Goal: Information Seeking & Learning: Learn about a topic

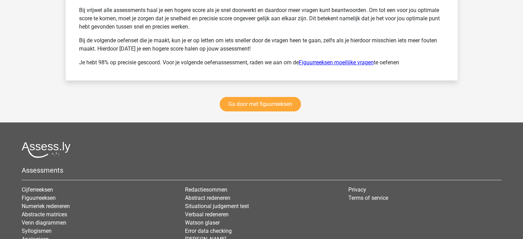
scroll to position [5315, 0]
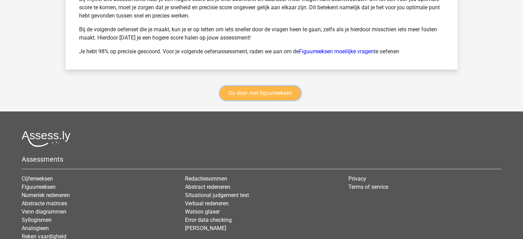
click at [277, 98] on link "Ga door met figuurreeksen" at bounding box center [260, 93] width 81 height 14
click at [253, 97] on link "Ga door met figuurreeksen" at bounding box center [260, 93] width 81 height 14
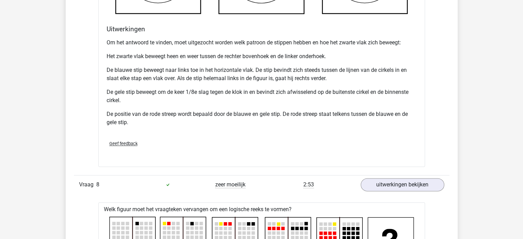
scroll to position [3401, 0]
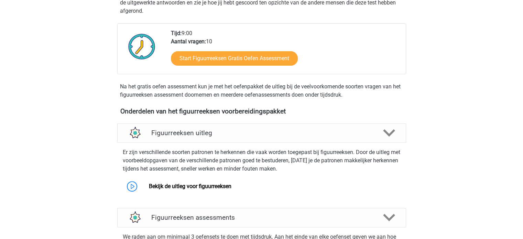
scroll to position [153, 0]
click at [149, 187] on link "Bekijk de uitleg voor figuurreeksen" at bounding box center [190, 186] width 83 height 7
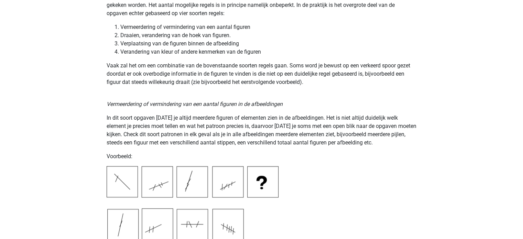
scroll to position [585, 0]
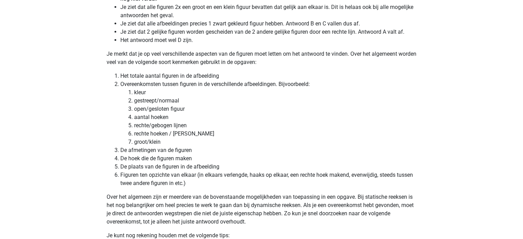
scroll to position [1858, 0]
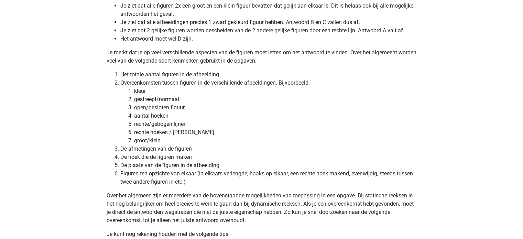
click at [176, 199] on p "Over het algemeen zijn er meerdere van de bovenstaande mogelijkheden van toepas…" at bounding box center [262, 208] width 310 height 33
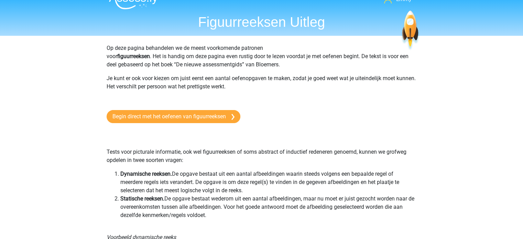
scroll to position [0, 0]
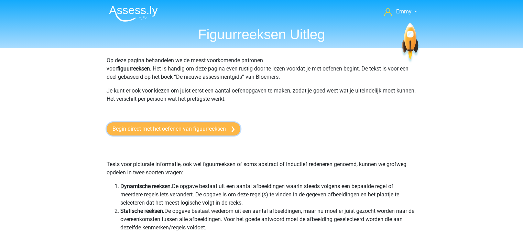
click at [172, 127] on link "Begin direct met het oefenen van figuurreeksen" at bounding box center [174, 128] width 134 height 13
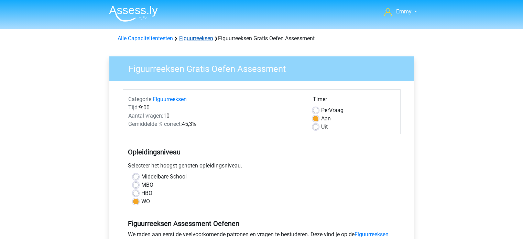
click at [186, 37] on link "Figuurreeksen" at bounding box center [196, 38] width 34 height 7
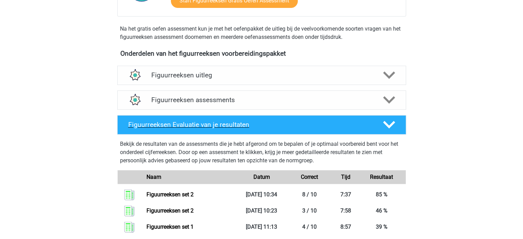
scroll to position [206, 0]
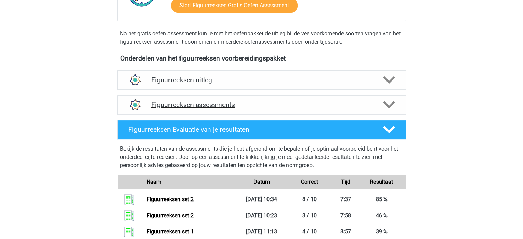
click at [166, 105] on h4 "Figuurreeksen assessments" at bounding box center [261, 105] width 221 height 8
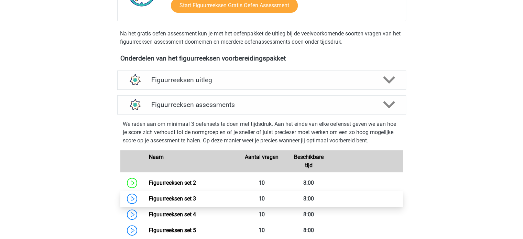
click at [163, 195] on link "Figuurreeksen set 3" at bounding box center [172, 198] width 47 height 7
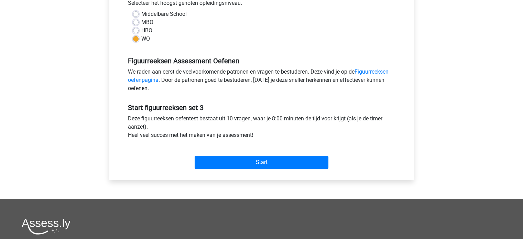
scroll to position [172, 0]
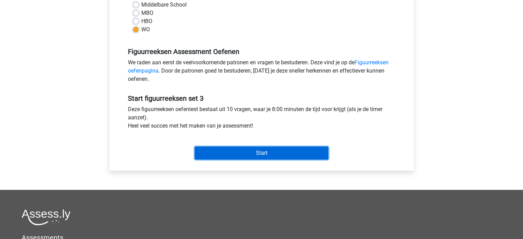
click at [227, 154] on input "Start" at bounding box center [262, 153] width 134 height 13
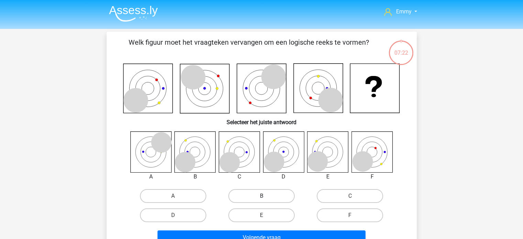
click at [256, 195] on label "B" at bounding box center [261, 196] width 66 height 14
click at [261, 196] on input "B" at bounding box center [263, 198] width 4 height 4
radio input "true"
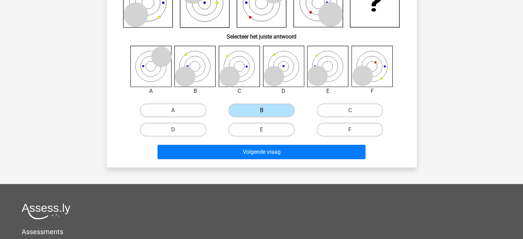
scroll to position [103, 0]
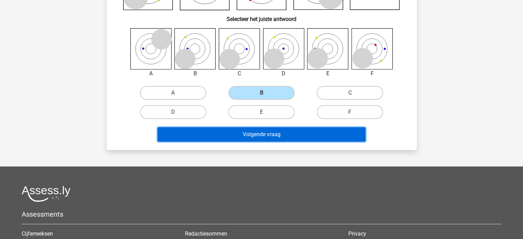
click at [217, 133] on button "Volgende vraag" at bounding box center [262, 134] width 208 height 14
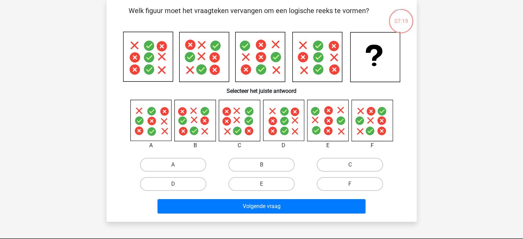
scroll to position [0, 0]
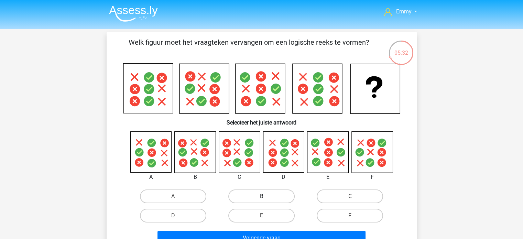
click at [273, 193] on label "B" at bounding box center [261, 197] width 66 height 14
click at [266, 196] on input "B" at bounding box center [263, 198] width 4 height 4
radio input "true"
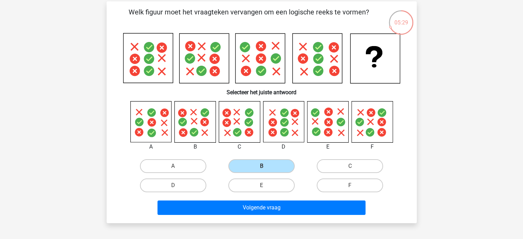
scroll to position [69, 0]
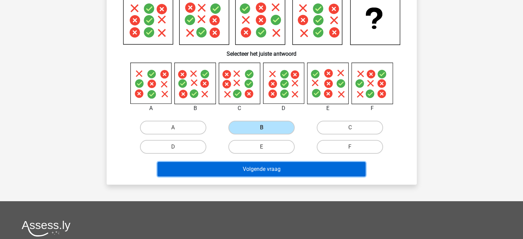
click at [268, 168] on button "Volgende vraag" at bounding box center [262, 169] width 208 height 14
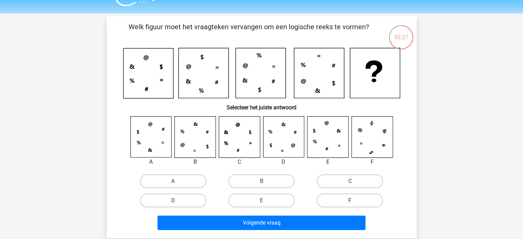
scroll to position [0, 0]
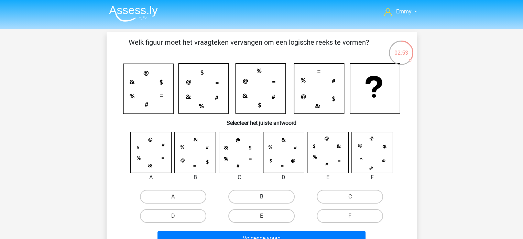
click at [260, 198] on label "B" at bounding box center [261, 197] width 66 height 14
click at [261, 198] on input "B" at bounding box center [263, 199] width 4 height 4
radio input "true"
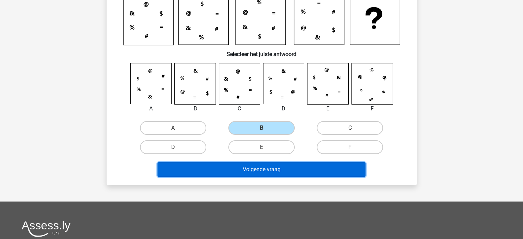
click at [273, 165] on button "Volgende vraag" at bounding box center [262, 169] width 208 height 14
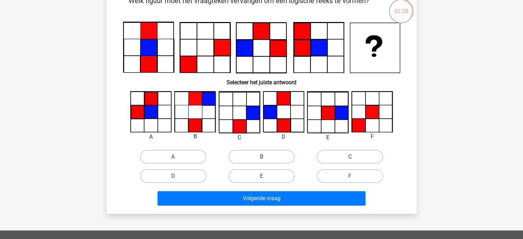
scroll to position [34, 0]
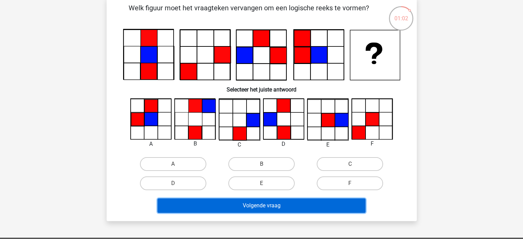
click at [253, 207] on button "Volgende vraag" at bounding box center [262, 206] width 208 height 14
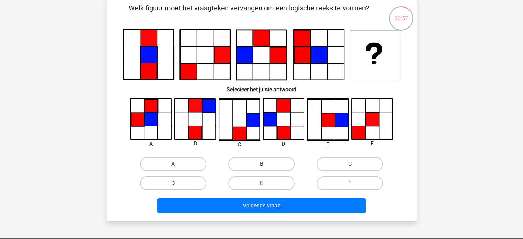
click at [350, 183] on div "F" at bounding box center [350, 183] width 83 height 14
click at [338, 181] on label "F" at bounding box center [350, 183] width 66 height 14
click at [350, 183] on input "F" at bounding box center [352, 185] width 4 height 4
radio input "true"
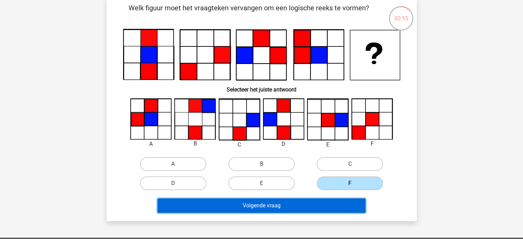
click at [294, 207] on button "Volgende vraag" at bounding box center [262, 206] width 208 height 14
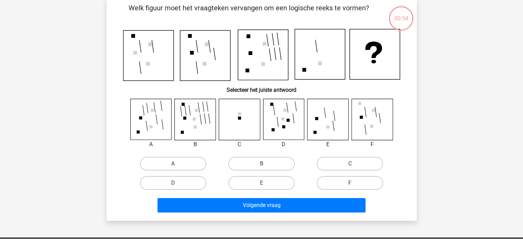
scroll to position [32, 0]
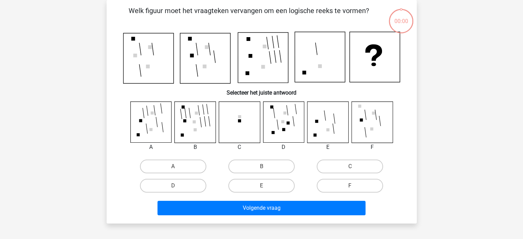
scroll to position [32, 0]
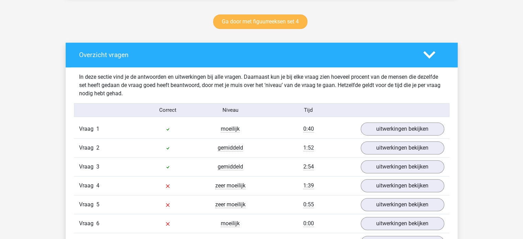
scroll to position [378, 0]
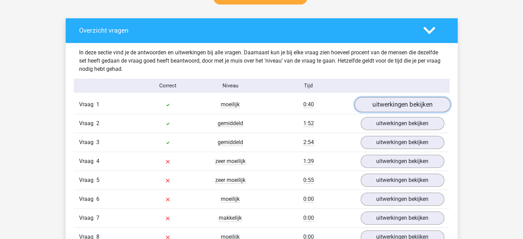
click at [387, 108] on link "uitwerkingen bekijken" at bounding box center [402, 104] width 96 height 15
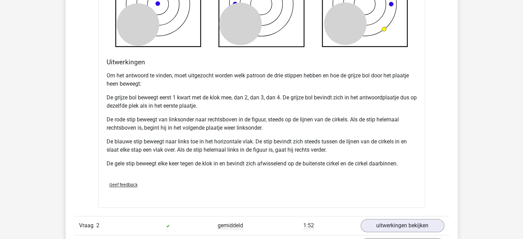
scroll to position [791, 0]
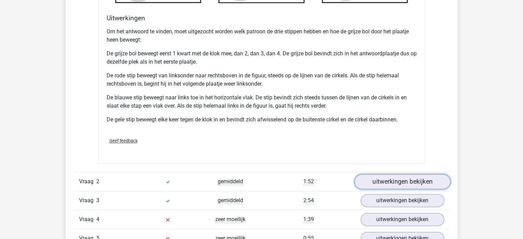
click at [395, 181] on link "uitwerkingen bekijken" at bounding box center [402, 181] width 96 height 15
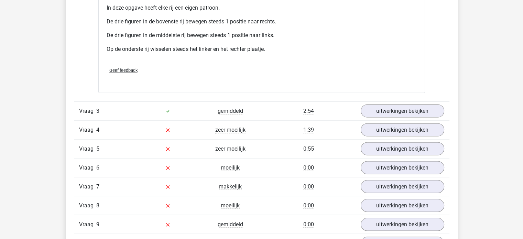
scroll to position [1307, 0]
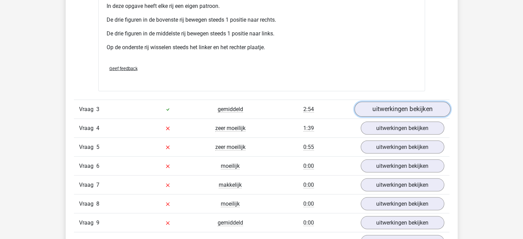
click at [401, 111] on link "uitwerkingen bekijken" at bounding box center [402, 108] width 96 height 15
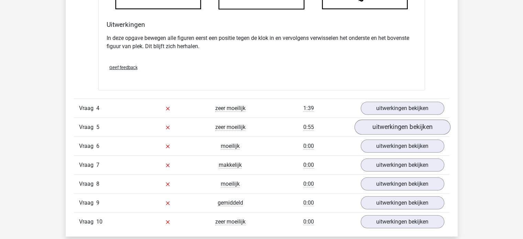
scroll to position [1720, 0]
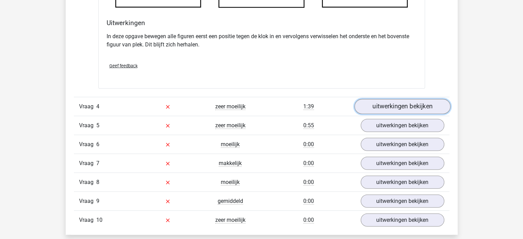
click at [405, 110] on link "uitwerkingen bekijken" at bounding box center [402, 106] width 96 height 15
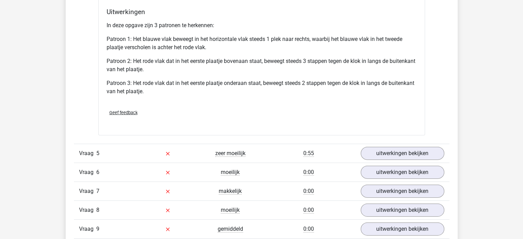
scroll to position [2167, 0]
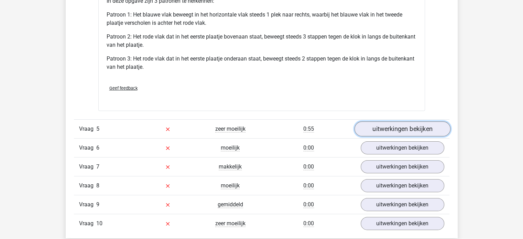
click at [376, 130] on link "uitwerkingen bekijken" at bounding box center [402, 128] width 96 height 15
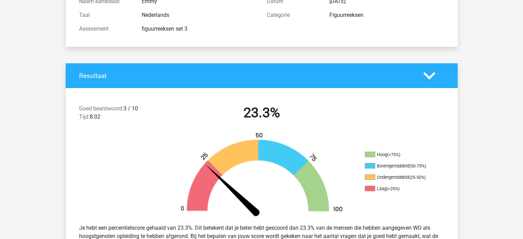
scroll to position [0, 0]
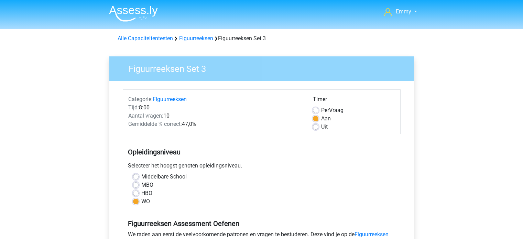
scroll to position [172, 0]
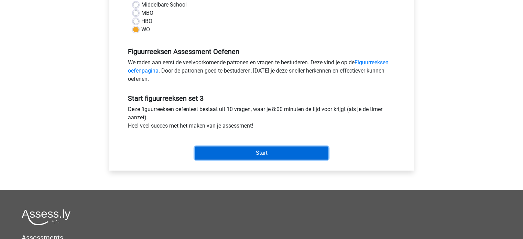
click at [244, 152] on input "Start" at bounding box center [262, 153] width 134 height 13
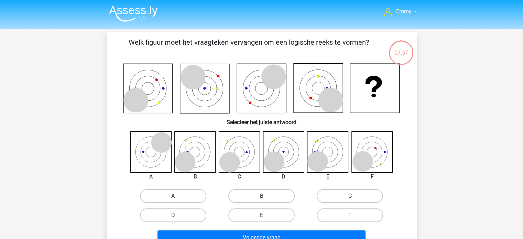
click at [245, 195] on label "B" at bounding box center [261, 196] width 66 height 14
click at [261, 196] on input "B" at bounding box center [263, 198] width 4 height 4
radio input "true"
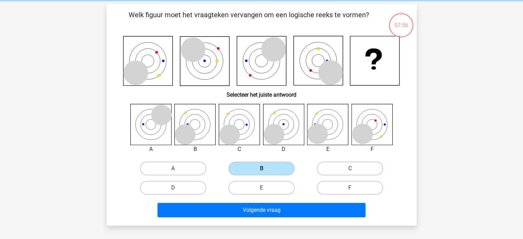
scroll to position [69, 0]
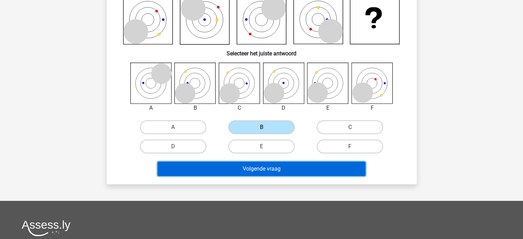
click at [216, 169] on button "Volgende vraag" at bounding box center [262, 169] width 208 height 14
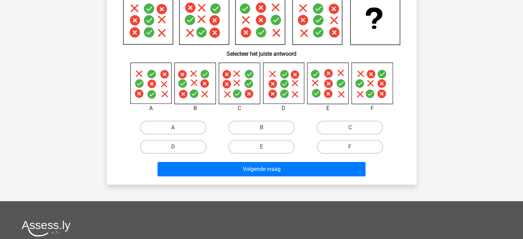
scroll to position [32, 0]
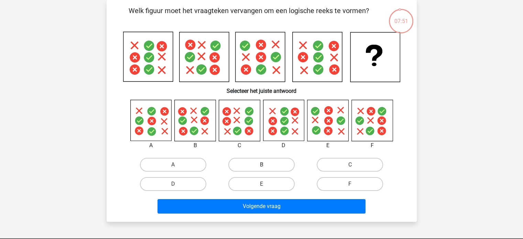
click at [262, 162] on label "B" at bounding box center [261, 165] width 66 height 14
click at [262, 165] on input "B" at bounding box center [263, 167] width 4 height 4
radio input "true"
click at [253, 164] on label "B" at bounding box center [261, 165] width 66 height 14
click at [261, 165] on input "B" at bounding box center [263, 167] width 4 height 4
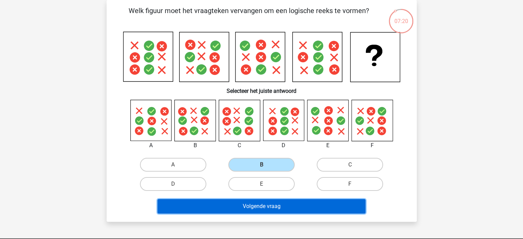
click at [258, 207] on button "Volgende vraag" at bounding box center [262, 206] width 208 height 14
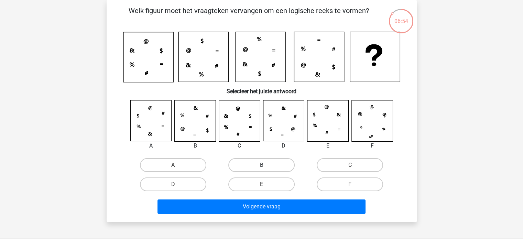
click at [239, 161] on label "B" at bounding box center [261, 165] width 66 height 14
click at [261, 165] on input "B" at bounding box center [263, 167] width 4 height 4
radio input "true"
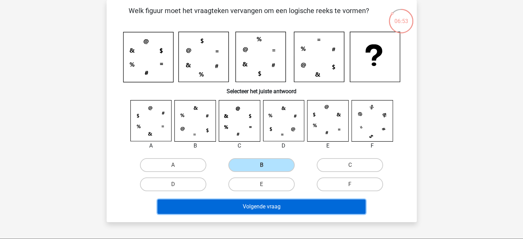
click at [227, 205] on button "Volgende vraag" at bounding box center [262, 207] width 208 height 14
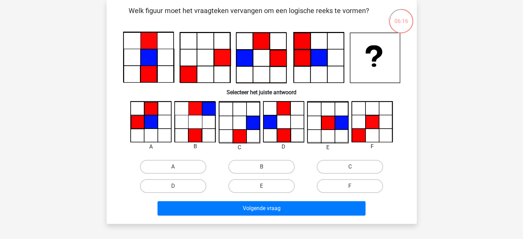
click at [353, 167] on input "C" at bounding box center [352, 169] width 4 height 4
radio input "true"
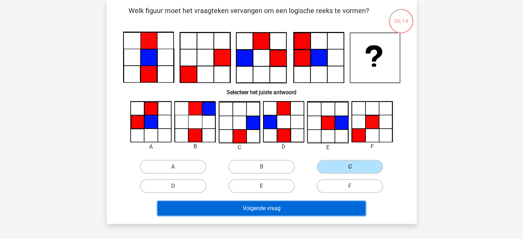
click at [263, 209] on button "Volgende vraag" at bounding box center [262, 208] width 208 height 14
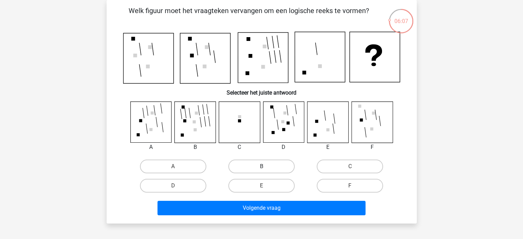
click at [253, 163] on label "B" at bounding box center [261, 167] width 66 height 14
click at [261, 167] on input "B" at bounding box center [263, 169] width 4 height 4
radio input "true"
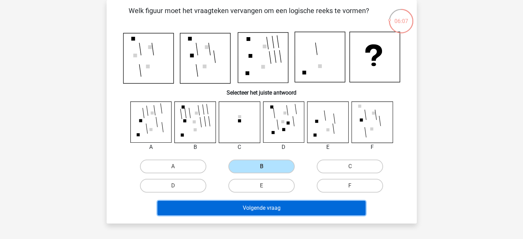
click at [244, 210] on button "Volgende vraag" at bounding box center [262, 208] width 208 height 14
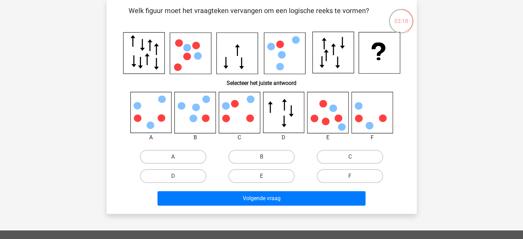
click at [351, 158] on input "C" at bounding box center [352, 159] width 4 height 4
radio input "true"
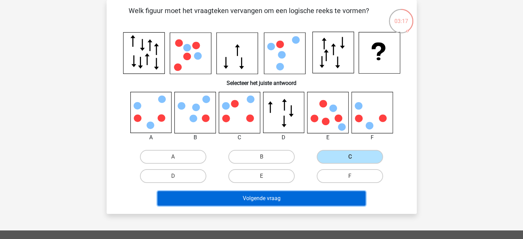
click at [289, 197] on button "Volgende vraag" at bounding box center [262, 198] width 208 height 14
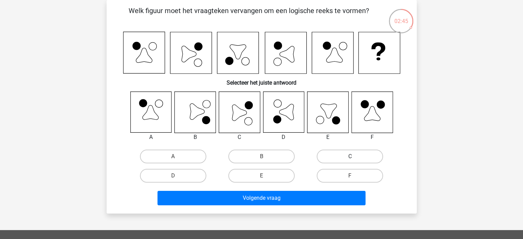
click at [337, 154] on label "C" at bounding box center [350, 157] width 66 height 14
click at [350, 157] on input "C" at bounding box center [352, 159] width 4 height 4
radio input "true"
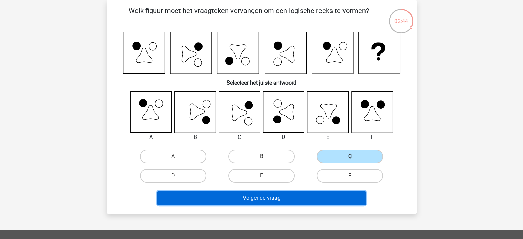
click at [271, 201] on button "Volgende vraag" at bounding box center [262, 198] width 208 height 14
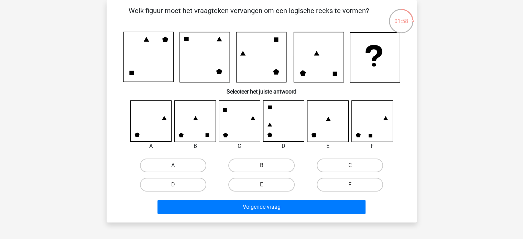
click at [168, 164] on label "A" at bounding box center [173, 166] width 66 height 14
click at [173, 165] on input "A" at bounding box center [175, 167] width 4 height 4
radio input "true"
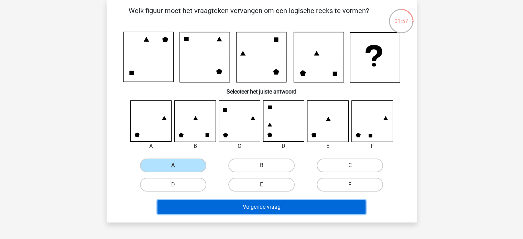
click at [213, 204] on button "Volgende vraag" at bounding box center [262, 207] width 208 height 14
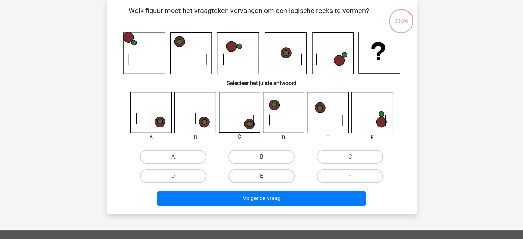
click at [349, 175] on label "F" at bounding box center [350, 176] width 66 height 14
click at [350, 176] on input "F" at bounding box center [352, 178] width 4 height 4
radio input "true"
click at [343, 159] on label "C" at bounding box center [350, 157] width 66 height 14
click at [350, 159] on input "C" at bounding box center [352, 159] width 4 height 4
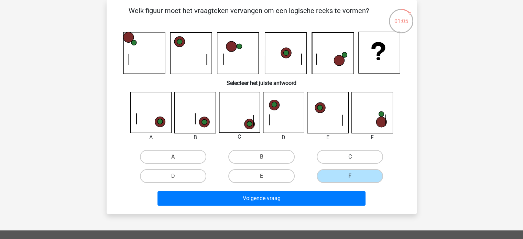
radio input "true"
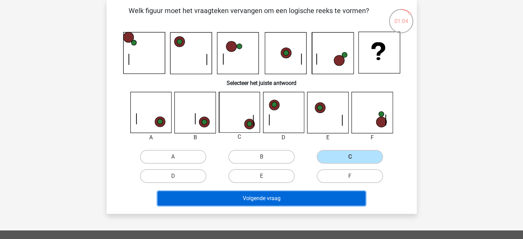
click at [279, 201] on button "Volgende vraag" at bounding box center [262, 198] width 208 height 14
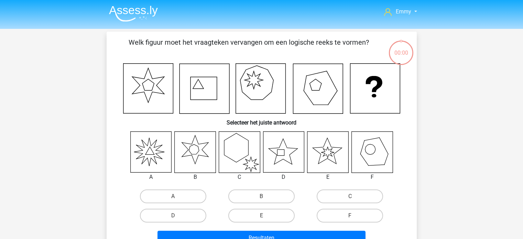
scroll to position [32, 0]
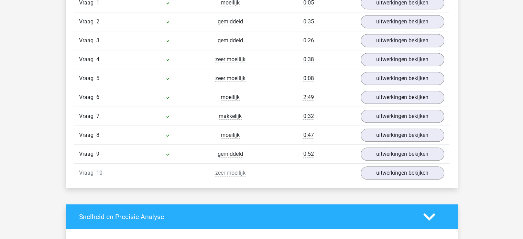
scroll to position [482, 0]
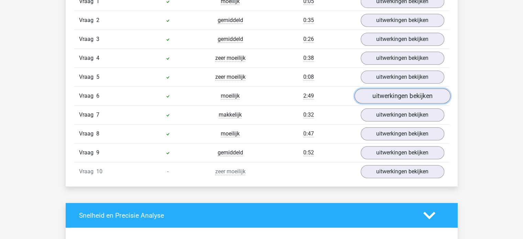
click at [397, 93] on link "uitwerkingen bekijken" at bounding box center [402, 96] width 96 height 15
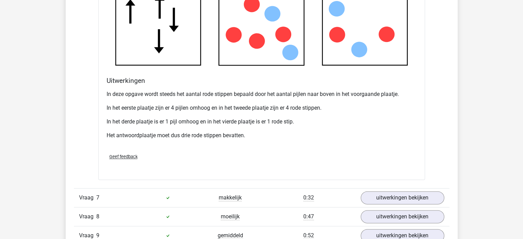
scroll to position [860, 0]
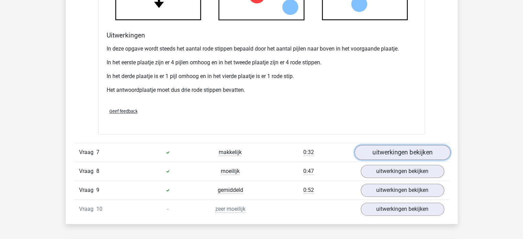
click at [383, 153] on link "uitwerkingen bekijken" at bounding box center [402, 152] width 96 height 15
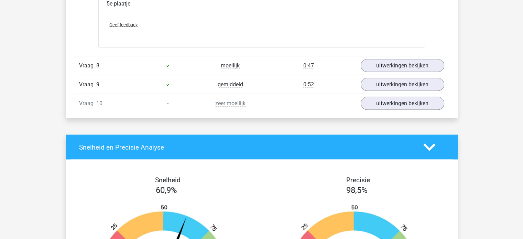
scroll to position [1376, 0]
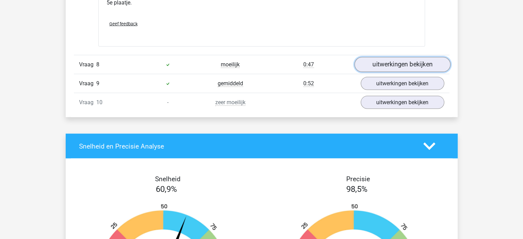
click at [396, 66] on link "uitwerkingen bekijken" at bounding box center [402, 64] width 96 height 15
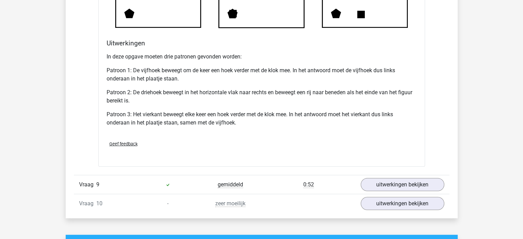
scroll to position [1789, 0]
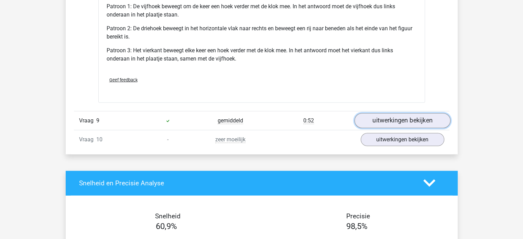
click at [398, 119] on link "uitwerkingen bekijken" at bounding box center [402, 120] width 96 height 15
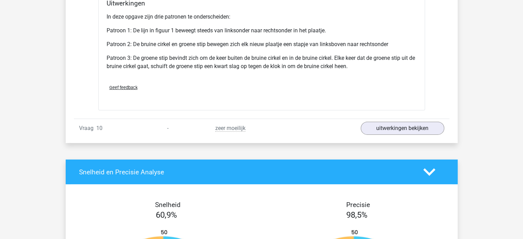
scroll to position [2236, 0]
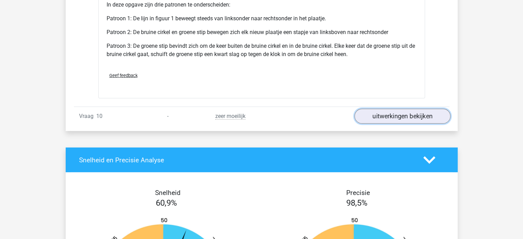
click at [395, 116] on link "uitwerkingen bekijken" at bounding box center [402, 116] width 96 height 15
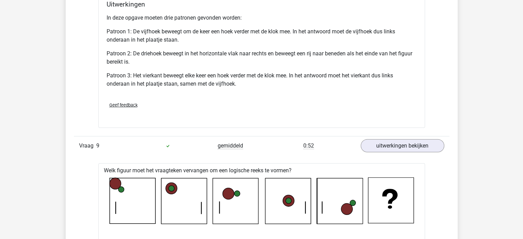
scroll to position [1755, 0]
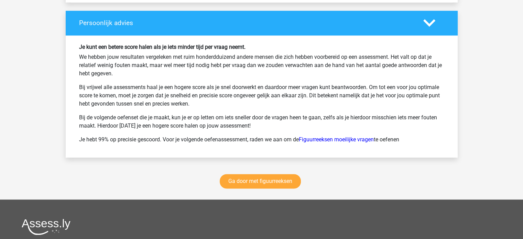
scroll to position [963, 0]
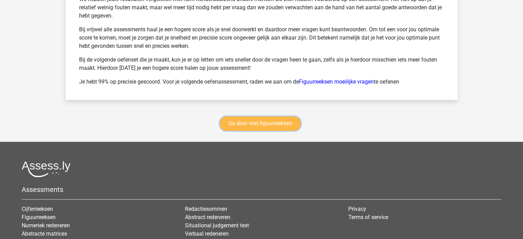
click at [256, 125] on link "Ga door met figuurreeksen" at bounding box center [260, 123] width 81 height 14
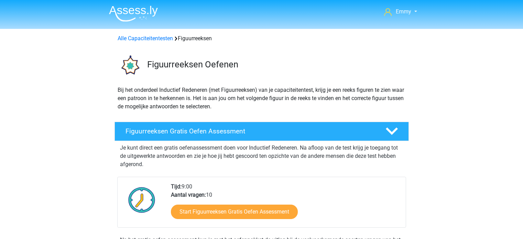
scroll to position [299, 0]
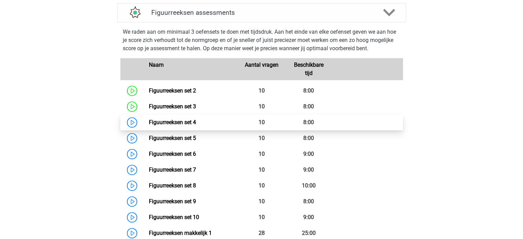
click at [176, 122] on link "Figuurreeksen set 4" at bounding box center [172, 122] width 47 height 7
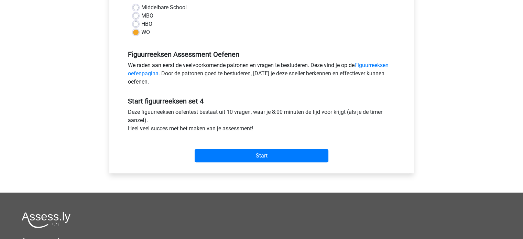
scroll to position [172, 0]
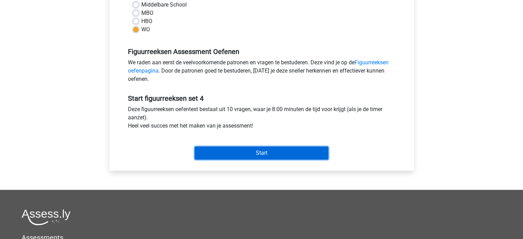
click at [231, 147] on input "Start" at bounding box center [262, 153] width 134 height 13
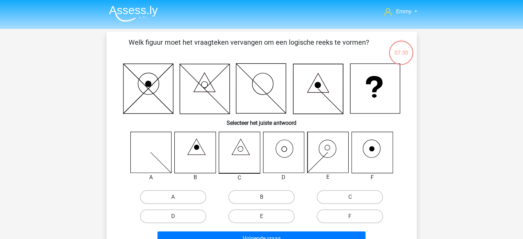
click at [161, 217] on label "D" at bounding box center [173, 217] width 66 height 14
click at [173, 217] on input "D" at bounding box center [175, 218] width 4 height 4
radio input "true"
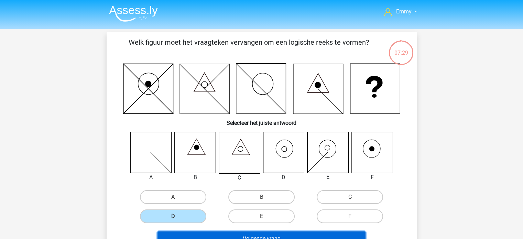
click at [200, 232] on button "Volgende vraag" at bounding box center [262, 239] width 208 height 14
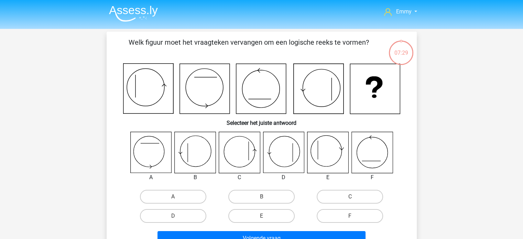
scroll to position [32, 0]
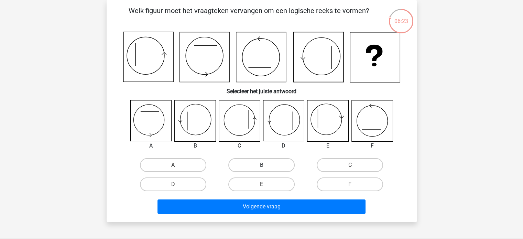
click at [255, 166] on label "B" at bounding box center [261, 165] width 66 height 14
click at [261, 166] on input "B" at bounding box center [263, 167] width 4 height 4
radio input "true"
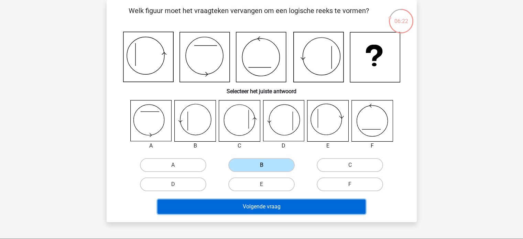
click at [247, 203] on button "Volgende vraag" at bounding box center [262, 207] width 208 height 14
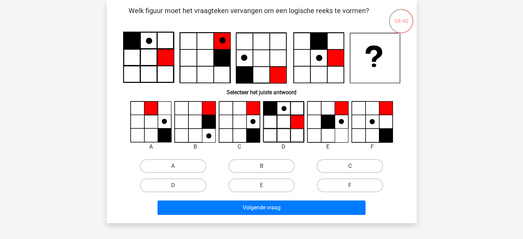
click at [345, 165] on label "C" at bounding box center [350, 166] width 66 height 14
click at [350, 166] on input "C" at bounding box center [352, 168] width 4 height 4
radio input "true"
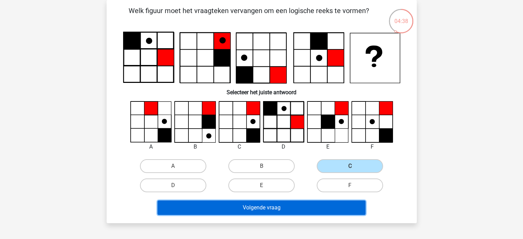
click at [252, 214] on button "Volgende vraag" at bounding box center [262, 208] width 208 height 14
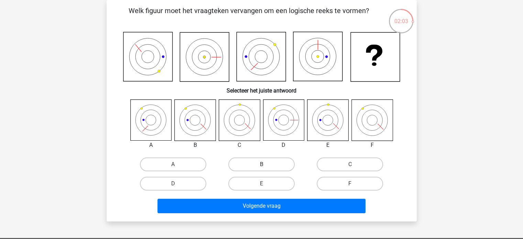
click at [237, 164] on label "B" at bounding box center [261, 165] width 66 height 14
click at [261, 164] on input "B" at bounding box center [263, 166] width 4 height 4
radio input "true"
click at [238, 197] on div "Volgende vraag" at bounding box center [262, 204] width 288 height 23
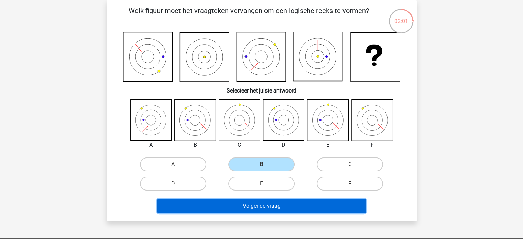
click at [237, 207] on button "Volgende vraag" at bounding box center [262, 206] width 208 height 14
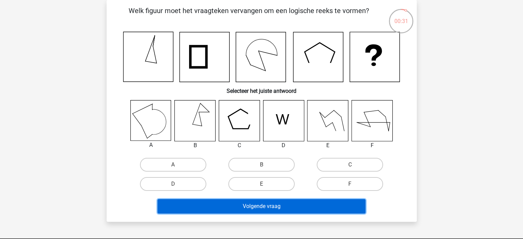
click at [292, 202] on button "Volgende vraag" at bounding box center [262, 206] width 208 height 14
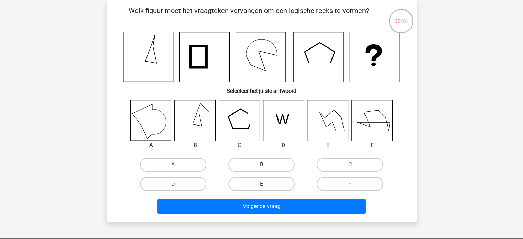
click at [255, 162] on label "B" at bounding box center [261, 165] width 66 height 14
click at [261, 165] on input "B" at bounding box center [263, 167] width 4 height 4
radio input "true"
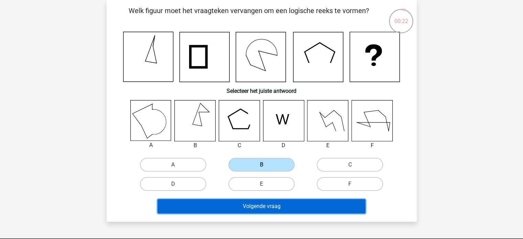
click at [249, 205] on button "Volgende vraag" at bounding box center [262, 206] width 208 height 14
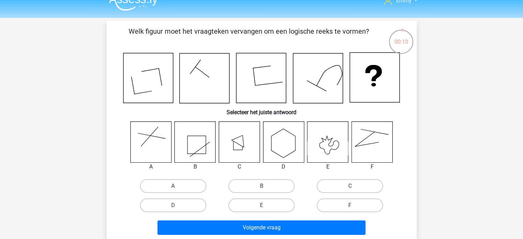
scroll to position [0, 0]
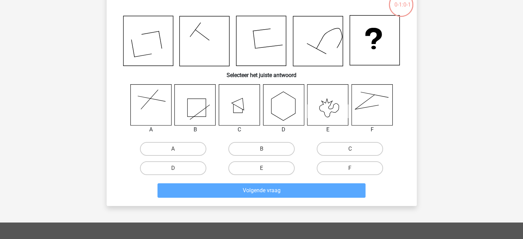
scroll to position [103, 0]
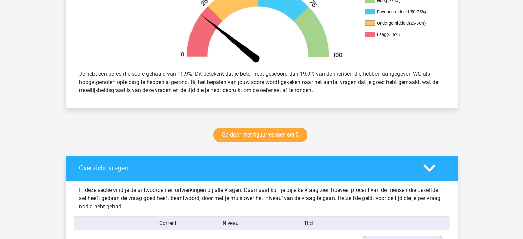
scroll to position [413, 0]
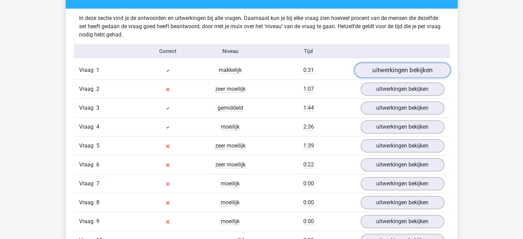
click at [378, 72] on link "uitwerkingen bekijken" at bounding box center [402, 70] width 96 height 15
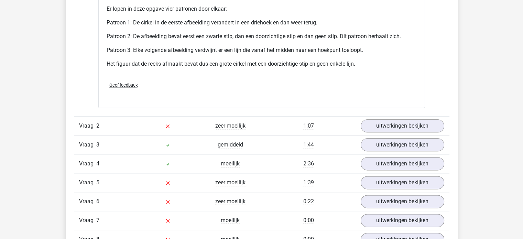
scroll to position [826, 0]
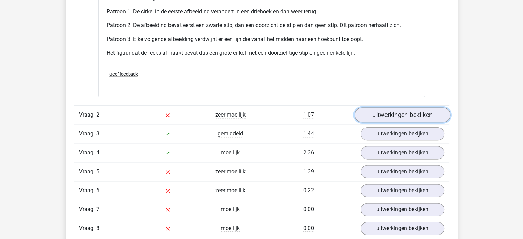
click at [399, 112] on link "uitwerkingen bekijken" at bounding box center [402, 114] width 96 height 15
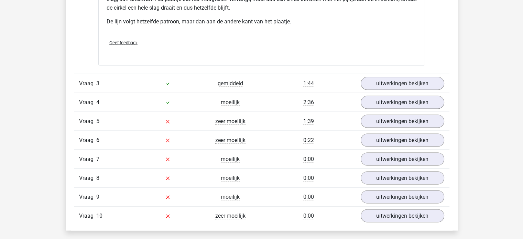
scroll to position [1307, 0]
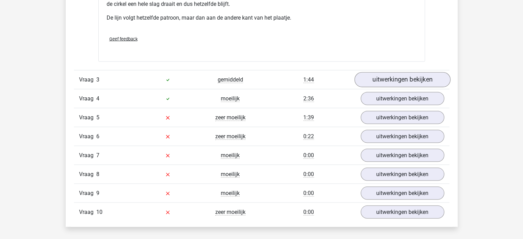
click at [393, 81] on link "uitwerkingen bekijken" at bounding box center [402, 79] width 96 height 15
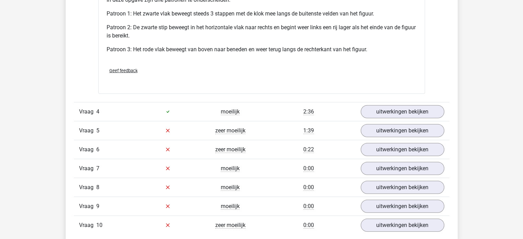
scroll to position [1755, 0]
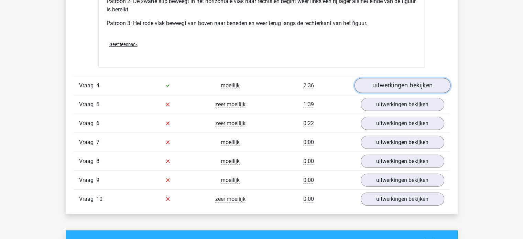
click at [378, 81] on link "uitwerkingen bekijken" at bounding box center [402, 85] width 96 height 15
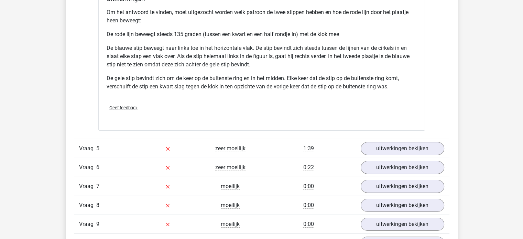
scroll to position [2202, 0]
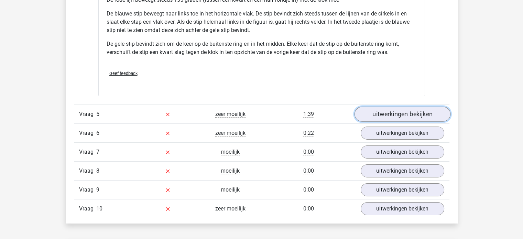
click at [416, 111] on link "uitwerkingen bekijken" at bounding box center [402, 114] width 96 height 15
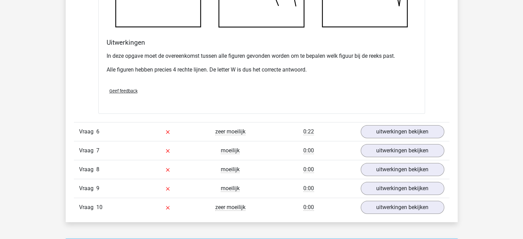
scroll to position [2580, 0]
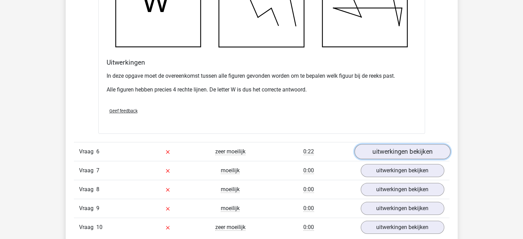
click at [396, 152] on link "uitwerkingen bekijken" at bounding box center [402, 151] width 96 height 15
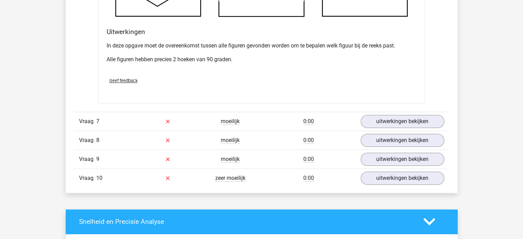
scroll to position [3096, 0]
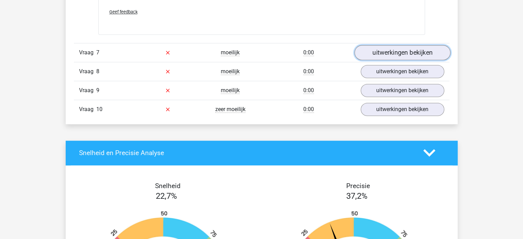
click at [402, 51] on link "uitwerkingen bekijken" at bounding box center [402, 52] width 96 height 15
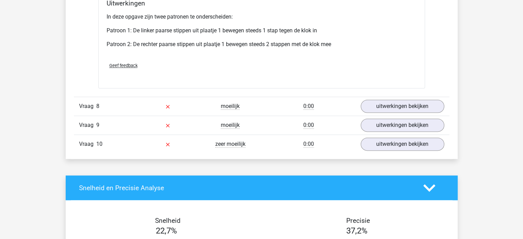
scroll to position [3475, 0]
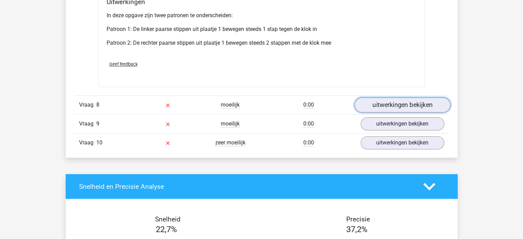
click at [390, 103] on link "uitwerkingen bekijken" at bounding box center [402, 104] width 96 height 15
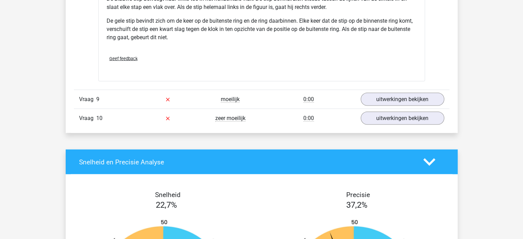
scroll to position [3991, 0]
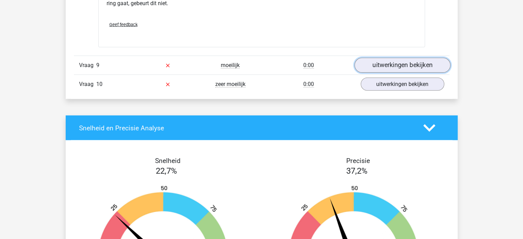
click at [380, 62] on link "uitwerkingen bekijken" at bounding box center [402, 65] width 96 height 15
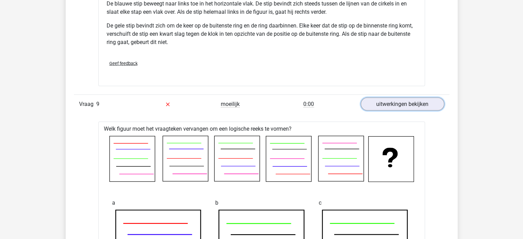
scroll to position [3922, 0]
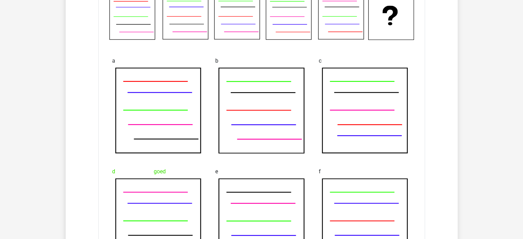
click at [183, 170] on div "goed" at bounding box center [158, 172] width 93 height 14
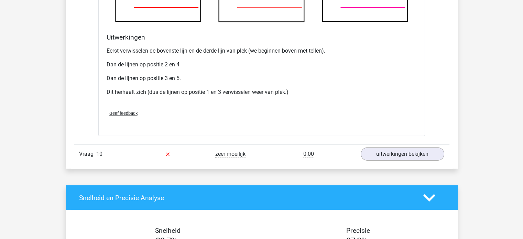
scroll to position [4404, 0]
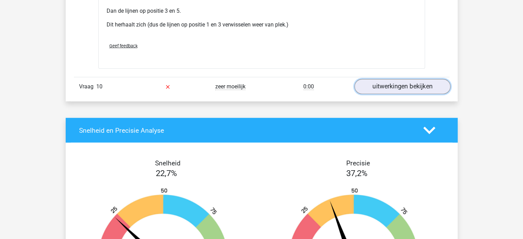
click at [387, 84] on link "uitwerkingen bekijken" at bounding box center [402, 86] width 96 height 15
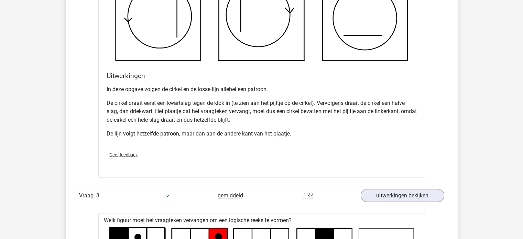
scroll to position [998, 0]
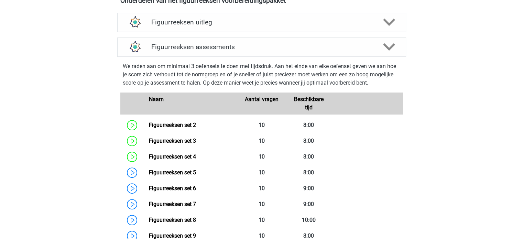
scroll to position [230, 0]
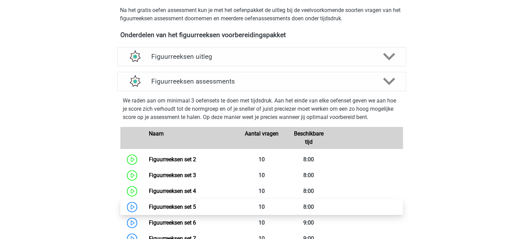
click at [175, 208] on link "Figuurreeksen set 5" at bounding box center [172, 207] width 47 height 7
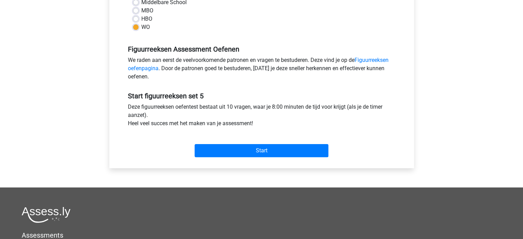
scroll to position [206, 0]
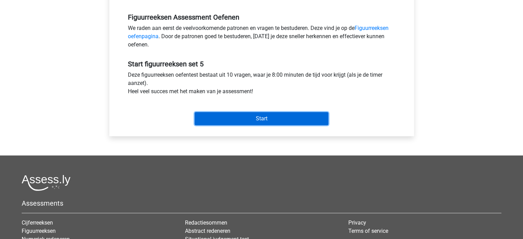
click at [228, 120] on input "Start" at bounding box center [262, 118] width 134 height 13
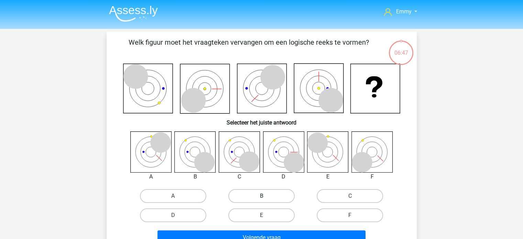
click at [249, 198] on label "B" at bounding box center [261, 196] width 66 height 14
click at [261, 198] on input "B" at bounding box center [263, 198] width 4 height 4
radio input "true"
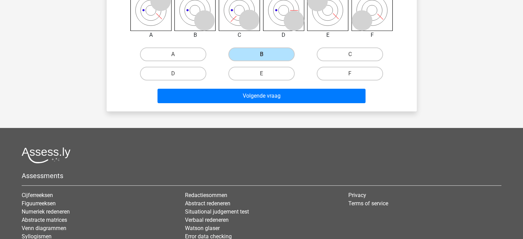
scroll to position [172, 0]
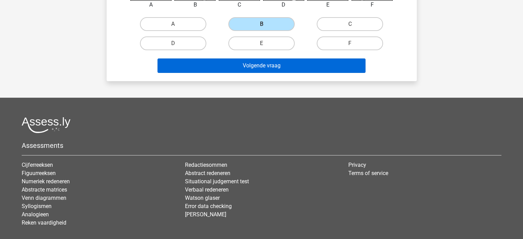
click at [252, 67] on button "Volgende vraag" at bounding box center [262, 65] width 208 height 14
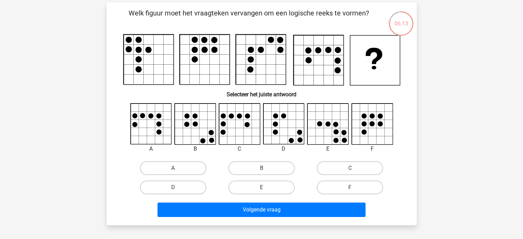
scroll to position [0, 0]
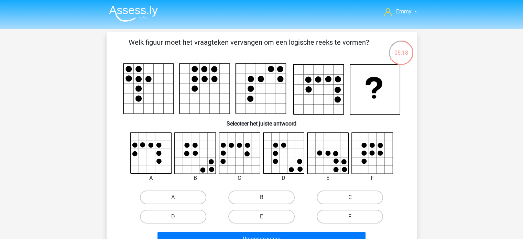
click at [179, 216] on label "D" at bounding box center [173, 217] width 66 height 14
click at [178, 217] on input "D" at bounding box center [175, 219] width 4 height 4
radio input "true"
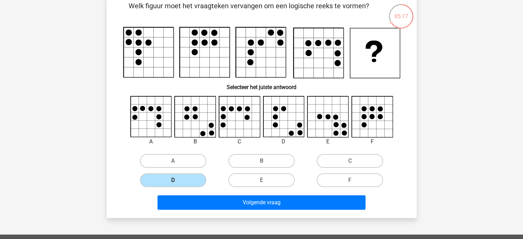
scroll to position [69, 0]
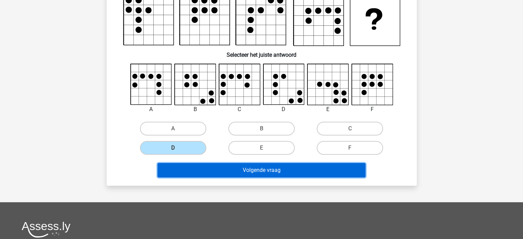
click at [219, 171] on button "Volgende vraag" at bounding box center [262, 170] width 208 height 14
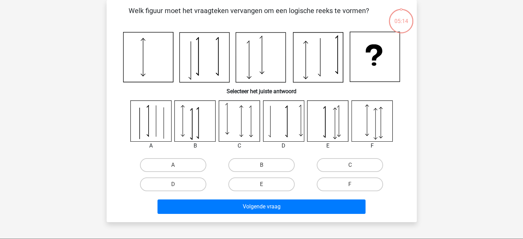
scroll to position [32, 0]
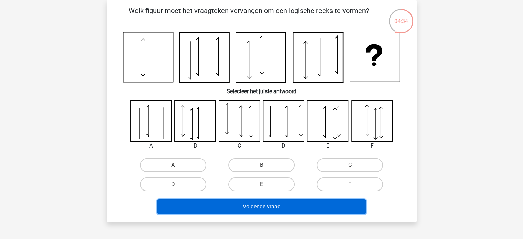
click at [240, 204] on button "Volgende vraag" at bounding box center [262, 207] width 208 height 14
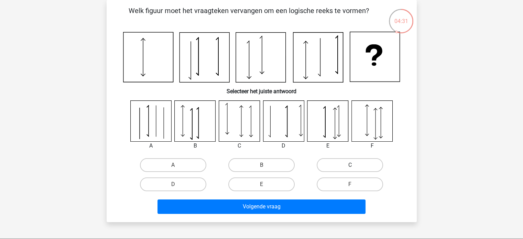
click at [362, 166] on label "C" at bounding box center [350, 165] width 66 height 14
click at [355, 166] on input "C" at bounding box center [352, 167] width 4 height 4
radio input "true"
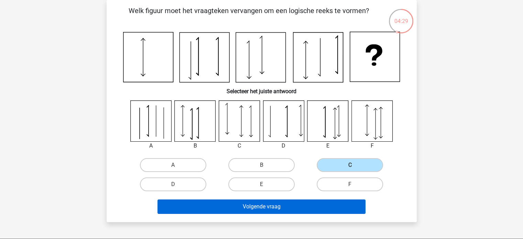
click at [307, 210] on button "Volgende vraag" at bounding box center [262, 207] width 208 height 14
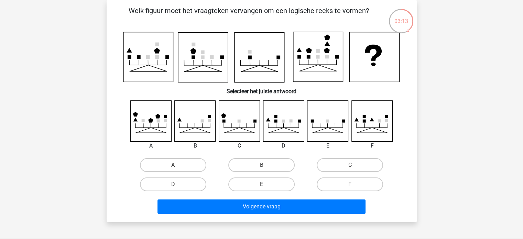
click at [354, 168] on input "C" at bounding box center [352, 167] width 4 height 4
radio input "true"
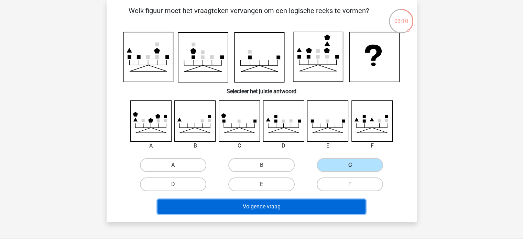
click at [285, 210] on button "Volgende vraag" at bounding box center [262, 207] width 208 height 14
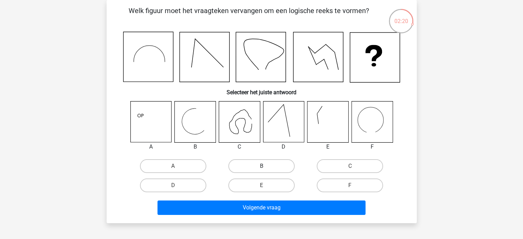
click at [257, 167] on label "B" at bounding box center [261, 166] width 66 height 14
click at [261, 167] on input "B" at bounding box center [263, 168] width 4 height 4
radio input "true"
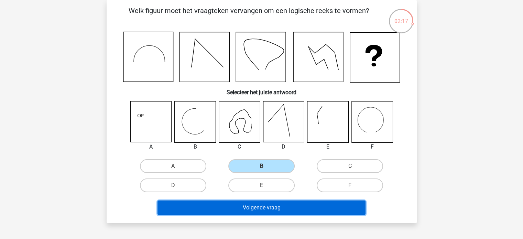
click at [247, 209] on button "Volgende vraag" at bounding box center [262, 208] width 208 height 14
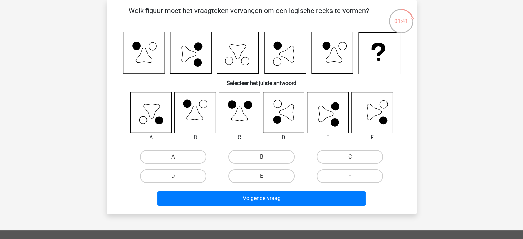
click at [265, 176] on input "E" at bounding box center [263, 178] width 4 height 4
radio input "true"
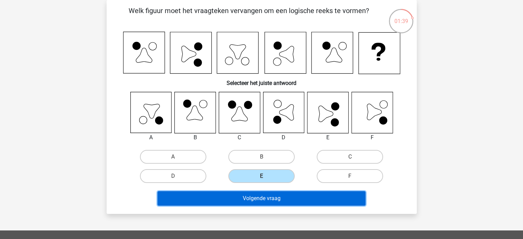
click at [257, 199] on button "Volgende vraag" at bounding box center [262, 198] width 208 height 14
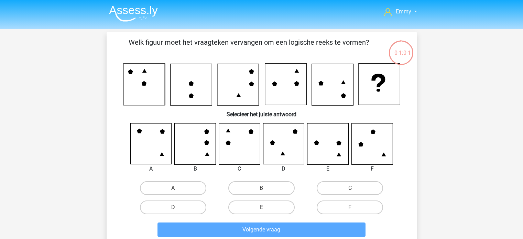
scroll to position [32, 0]
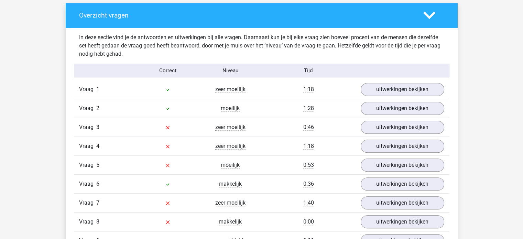
scroll to position [447, 0]
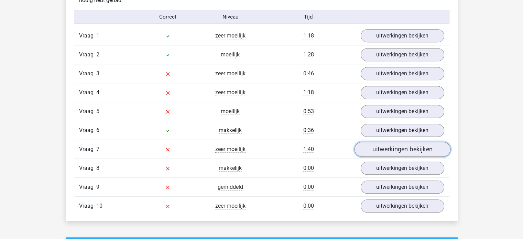
click at [399, 148] on link "uitwerkingen bekijken" at bounding box center [402, 149] width 96 height 15
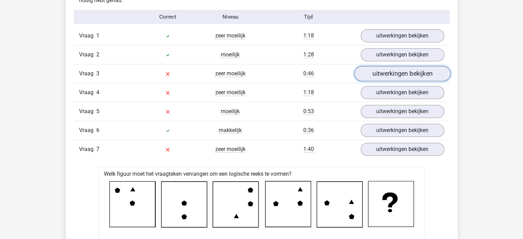
click at [381, 73] on link "uitwerkingen bekijken" at bounding box center [402, 73] width 96 height 15
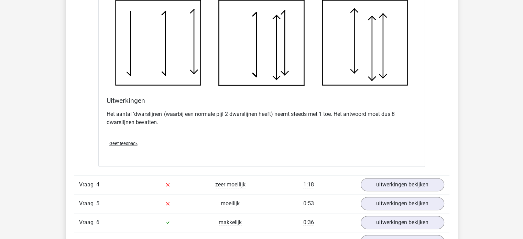
scroll to position [757, 0]
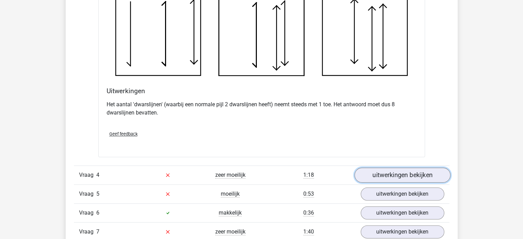
click at [395, 175] on link "uitwerkingen bekijken" at bounding box center [402, 175] width 96 height 15
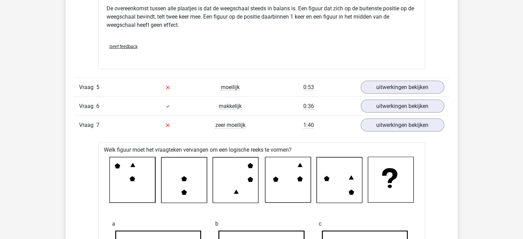
scroll to position [1239, 0]
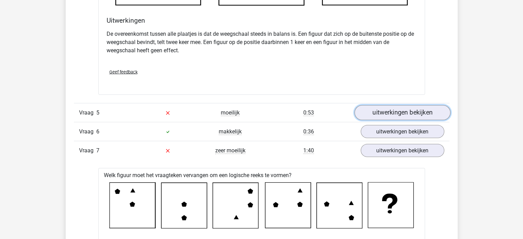
click at [401, 110] on link "uitwerkingen bekijken" at bounding box center [402, 112] width 96 height 15
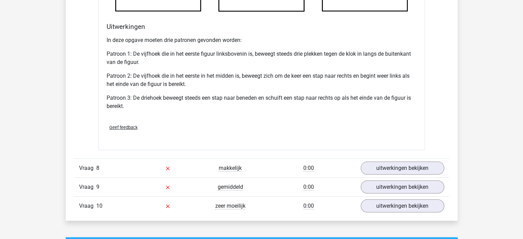
scroll to position [2133, 0]
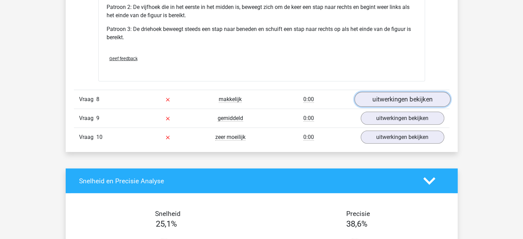
click at [386, 104] on link "uitwerkingen bekijken" at bounding box center [402, 99] width 96 height 15
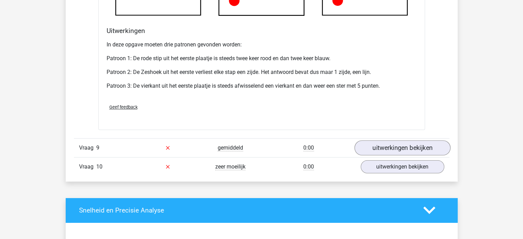
scroll to position [2546, 0]
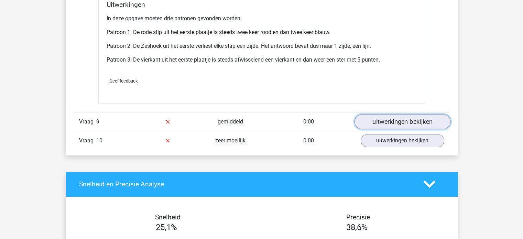
click at [382, 128] on link "uitwerkingen bekijken" at bounding box center [402, 121] width 96 height 15
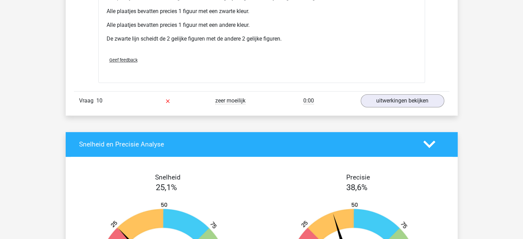
scroll to position [3027, 0]
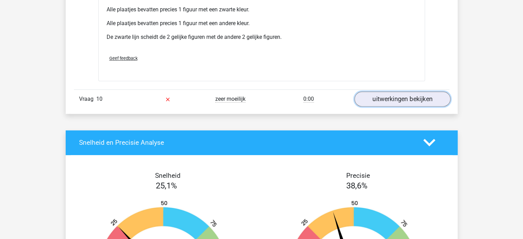
click at [418, 107] on link "uitwerkingen bekijken" at bounding box center [402, 99] width 96 height 15
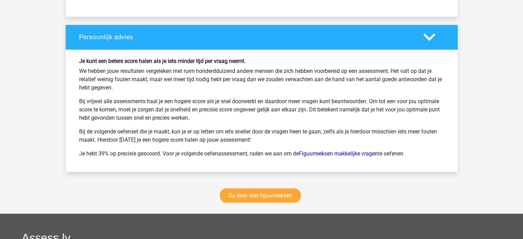
scroll to position [3750, 0]
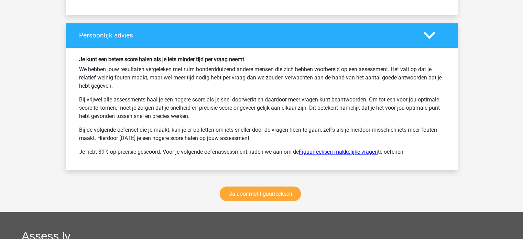
click at [329, 155] on link "Figuurreeksen makkelijke vragen" at bounding box center [338, 152] width 79 height 7
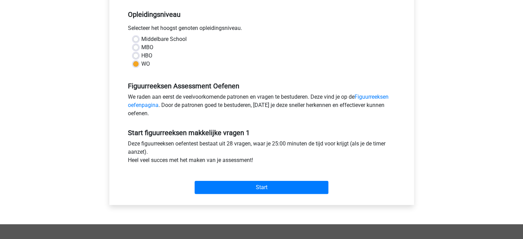
scroll to position [172, 0]
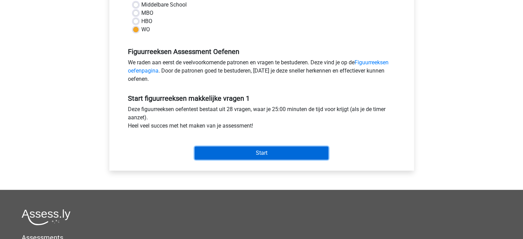
click at [221, 151] on input "Start" at bounding box center [262, 153] width 134 height 13
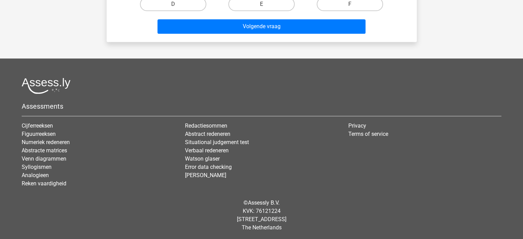
scroll to position [310, 0]
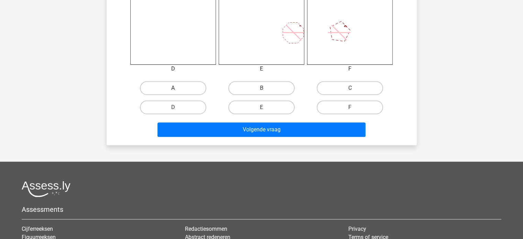
click at [172, 88] on label "A" at bounding box center [173, 88] width 66 height 14
click at [173, 88] on input "A" at bounding box center [175, 90] width 4 height 4
radio input "true"
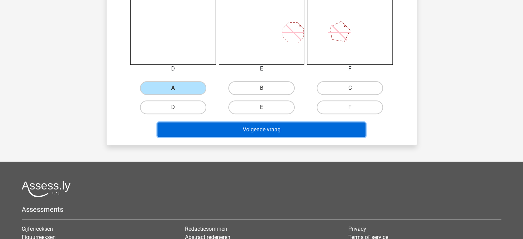
click at [210, 132] on button "Volgende vraag" at bounding box center [262, 129] width 208 height 14
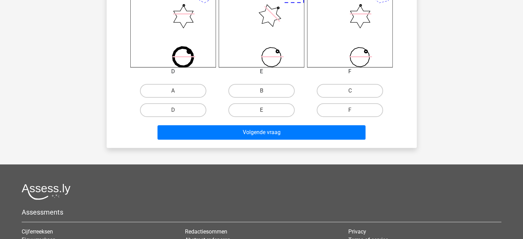
scroll to position [344, 0]
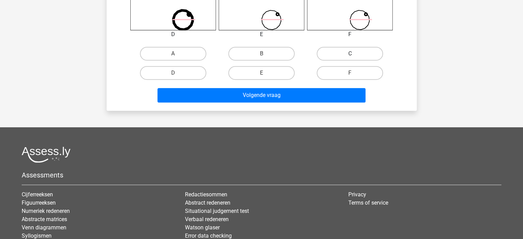
click at [342, 55] on label "C" at bounding box center [350, 54] width 66 height 14
click at [350, 55] on input "C" at bounding box center [352, 56] width 4 height 4
radio input "true"
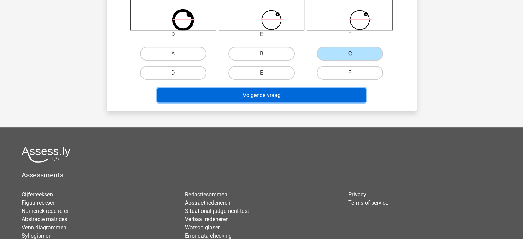
click at [271, 95] on button "Volgende vraag" at bounding box center [262, 95] width 208 height 14
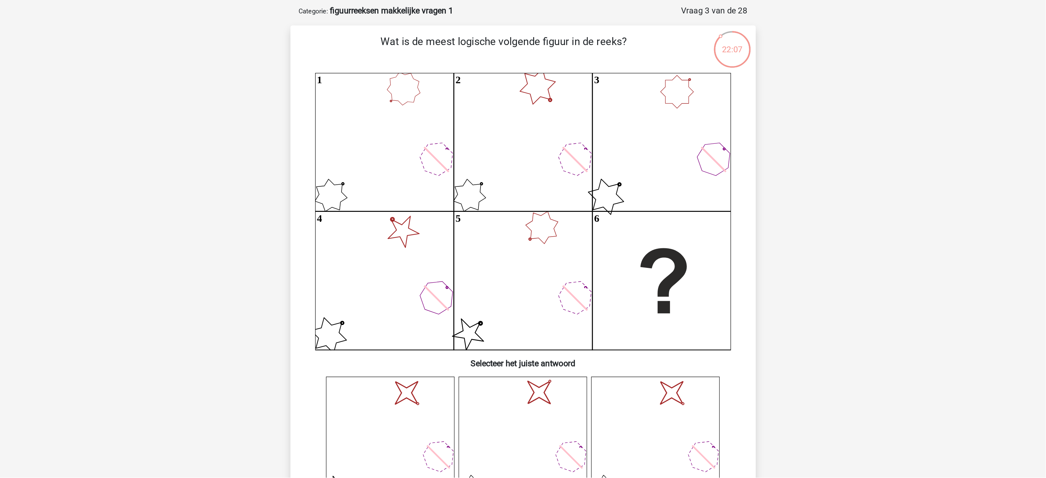
scroll to position [31, 0]
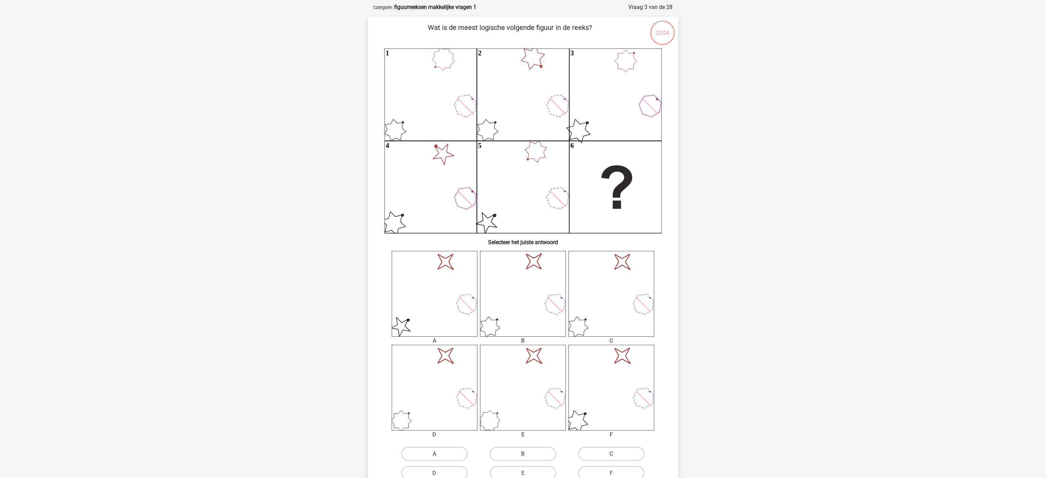
click at [523, 204] on div "22:04 Vraag 3 van de 28 Categorie: figuurreeksen makkelijke vragen 1 Wat is de …" at bounding box center [523, 257] width 327 height 508
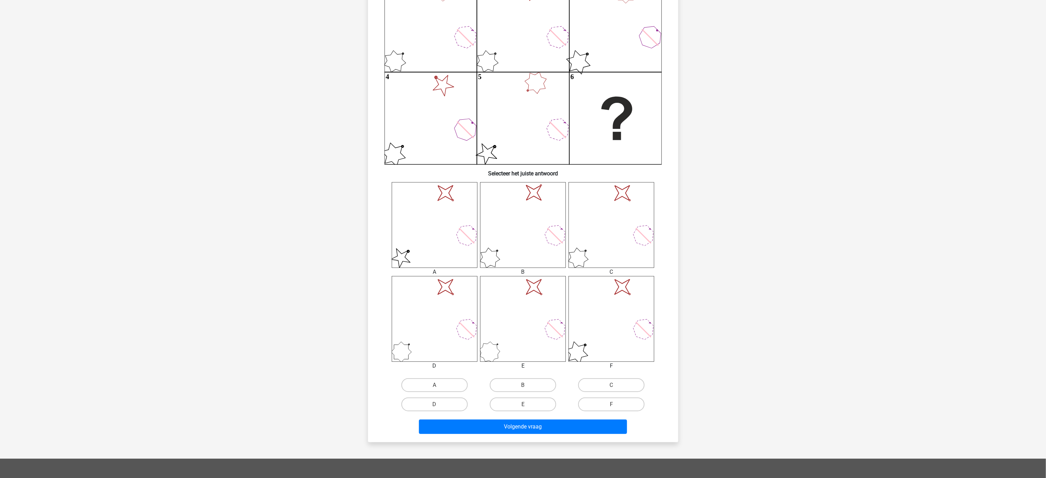
scroll to position [169, 0]
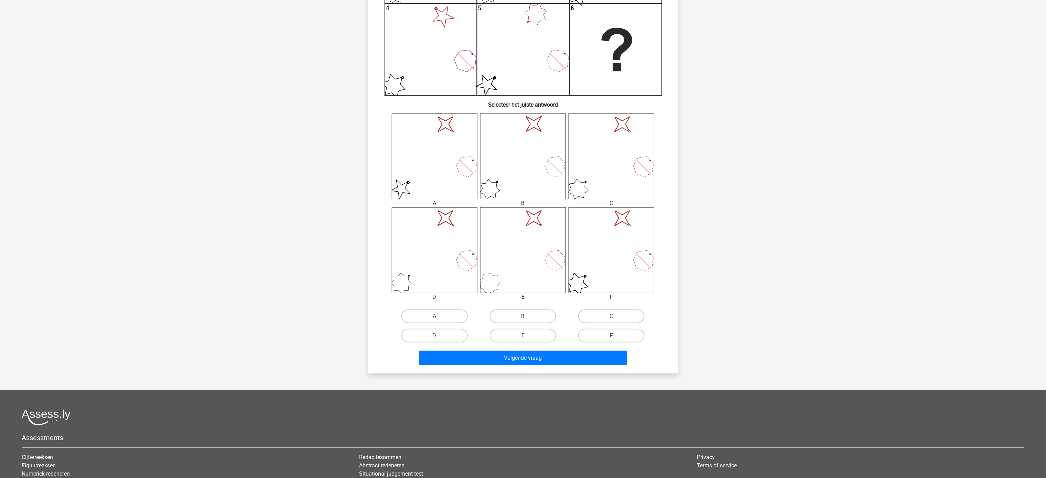
click at [431, 239] on div "A" at bounding box center [434, 316] width 88 height 19
click at [439, 239] on input "A" at bounding box center [437, 319] width 4 height 4
radio input "true"
click at [482, 239] on button "Volgende vraag" at bounding box center [523, 358] width 208 height 14
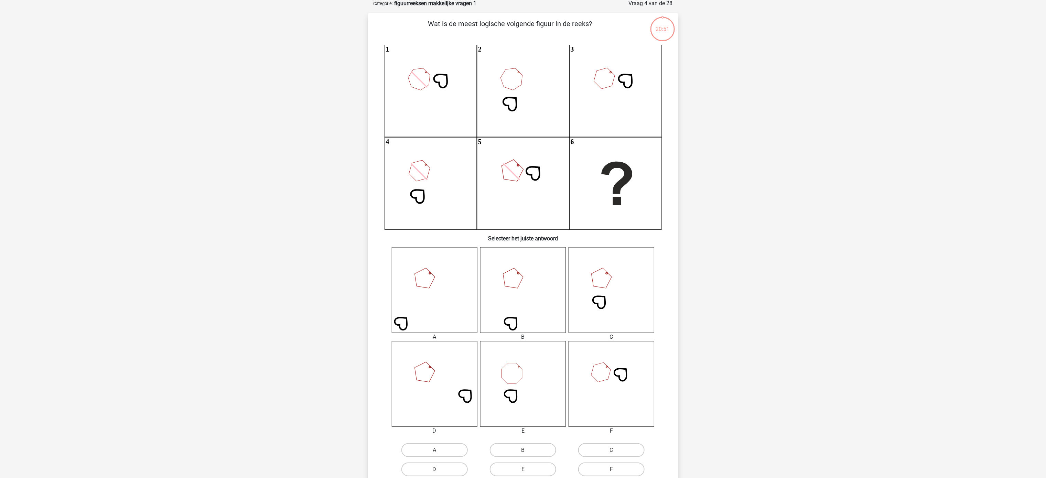
scroll to position [34, 0]
click at [523, 239] on label "C" at bounding box center [611, 451] width 66 height 14
click at [523, 239] on input "C" at bounding box center [614, 453] width 4 height 4
radio input "true"
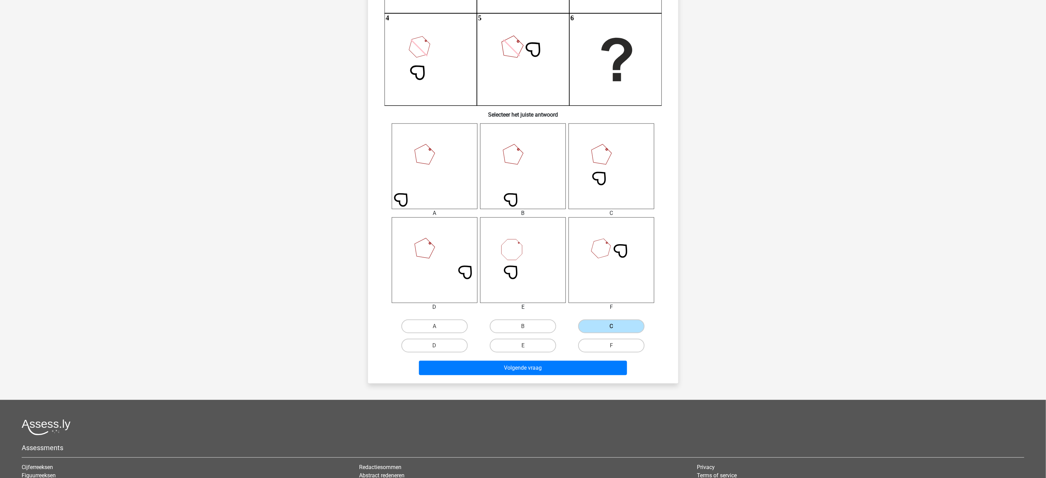
scroll to position [172, 0]
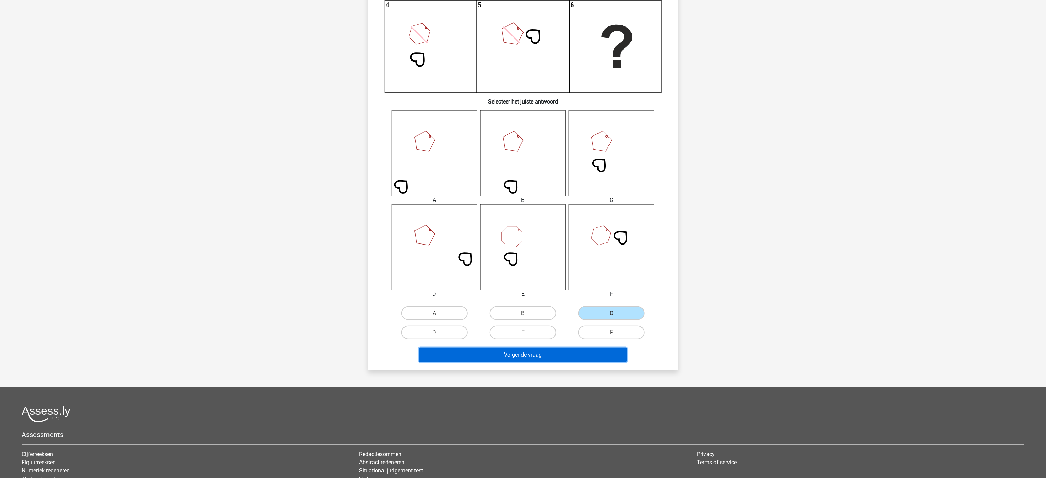
click at [499, 239] on button "Volgende vraag" at bounding box center [523, 355] width 208 height 14
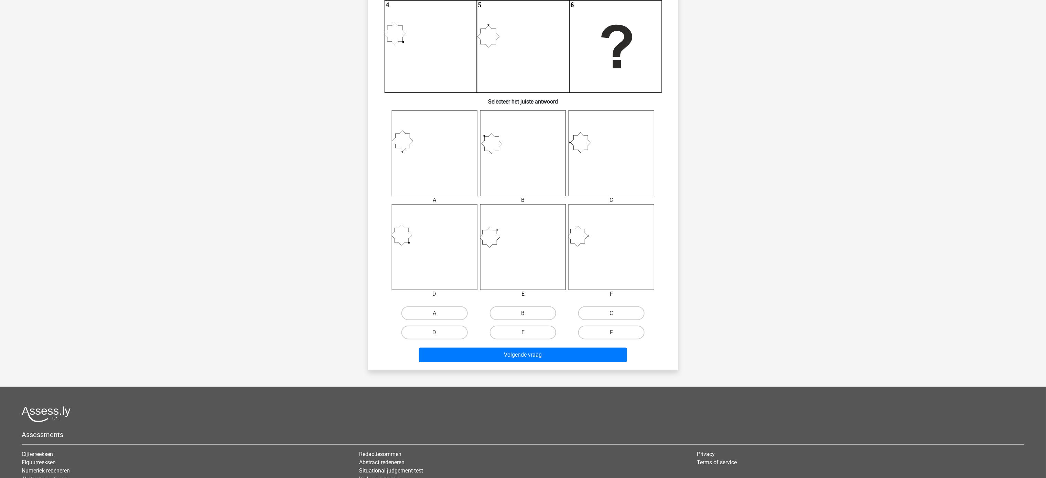
scroll to position [34, 0]
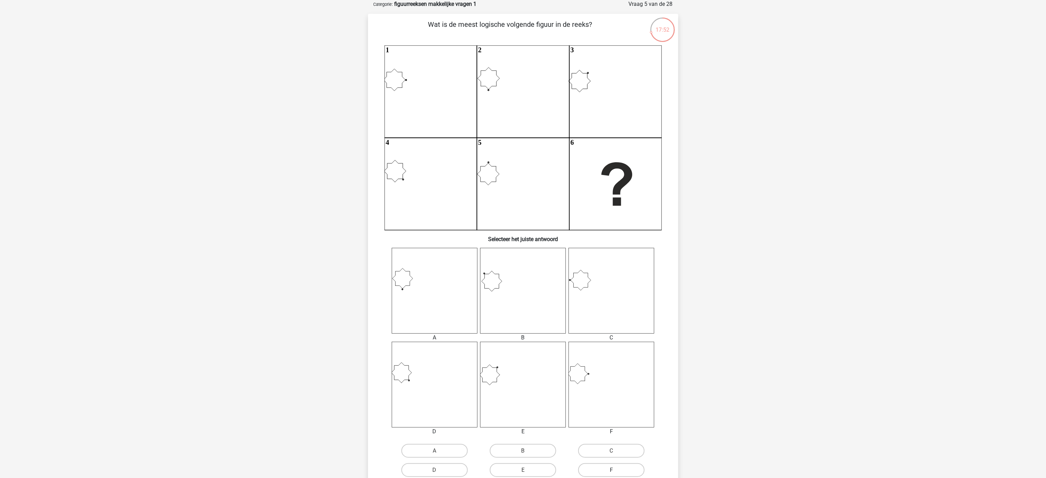
click at [523, 239] on label "F" at bounding box center [611, 470] width 66 height 14
click at [523, 239] on input "F" at bounding box center [614, 472] width 4 height 4
radio input "true"
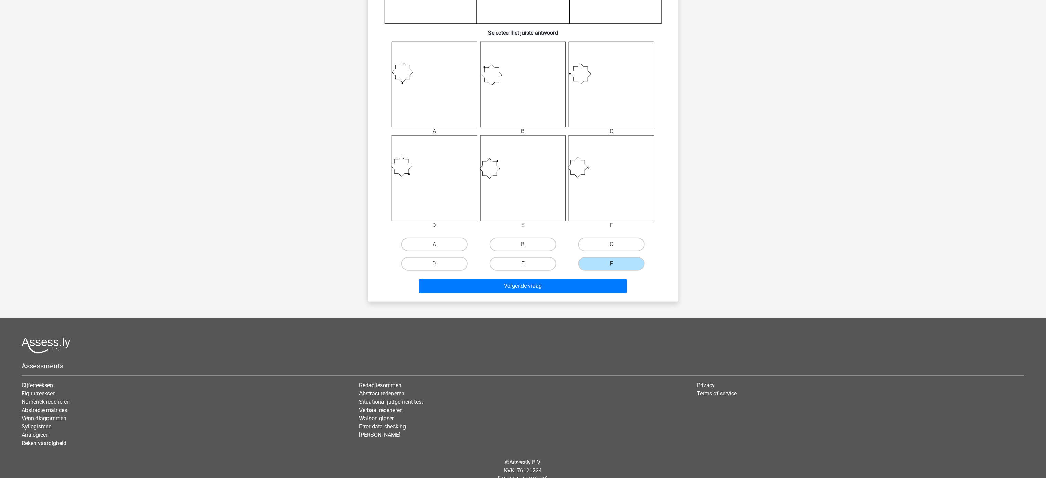
click at [496, 239] on div "Volgende vraag" at bounding box center [523, 287] width 266 height 17
click at [503, 239] on button "Volgende vraag" at bounding box center [523, 286] width 208 height 14
click at [523, 239] on label "C" at bounding box center [611, 245] width 66 height 14
click at [523, 239] on input "C" at bounding box center [614, 247] width 4 height 4
radio input "true"
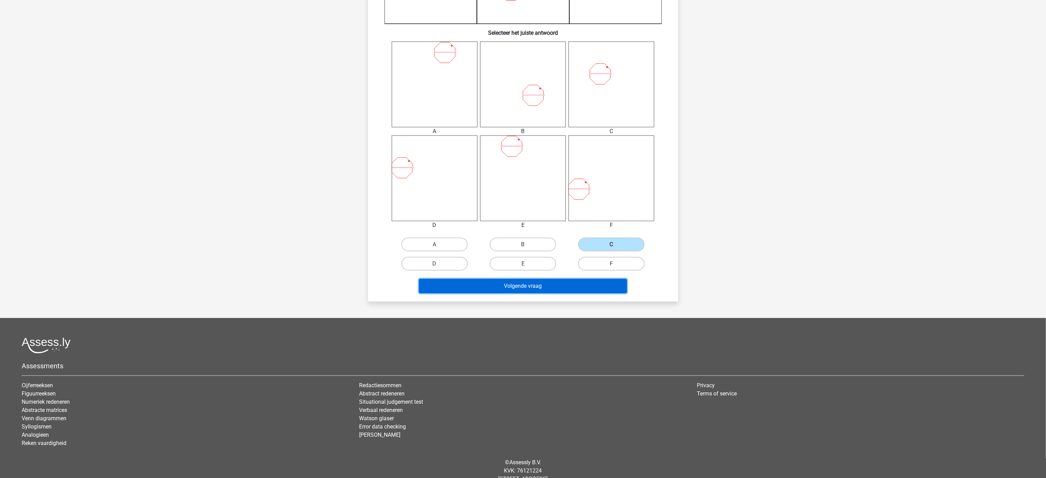
click at [523, 239] on button "Volgende vraag" at bounding box center [523, 286] width 208 height 14
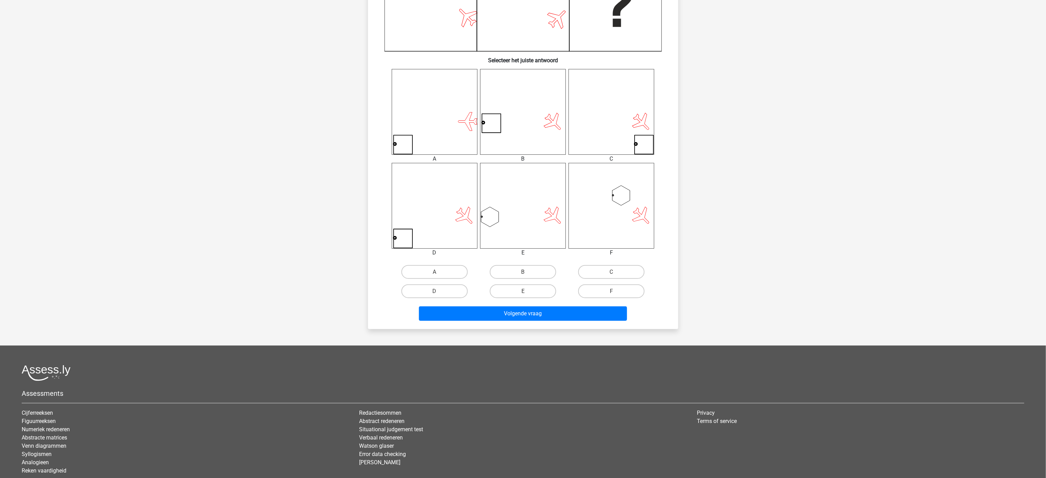
scroll to position [262, 0]
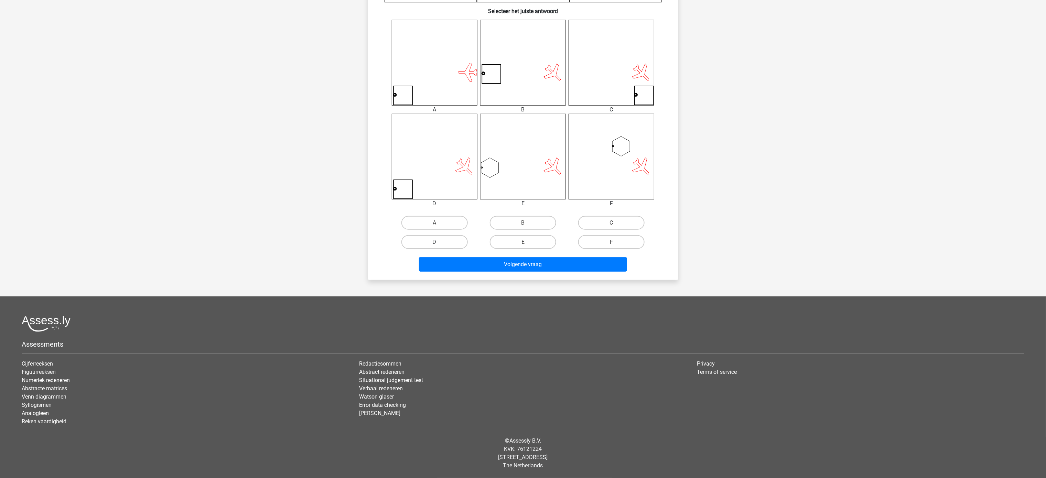
click at [412, 239] on label "D" at bounding box center [434, 242] width 66 height 14
click at [435, 239] on input "D" at bounding box center [437, 244] width 4 height 4
radio input "true"
click at [469, 239] on button "Volgende vraag" at bounding box center [523, 264] width 208 height 14
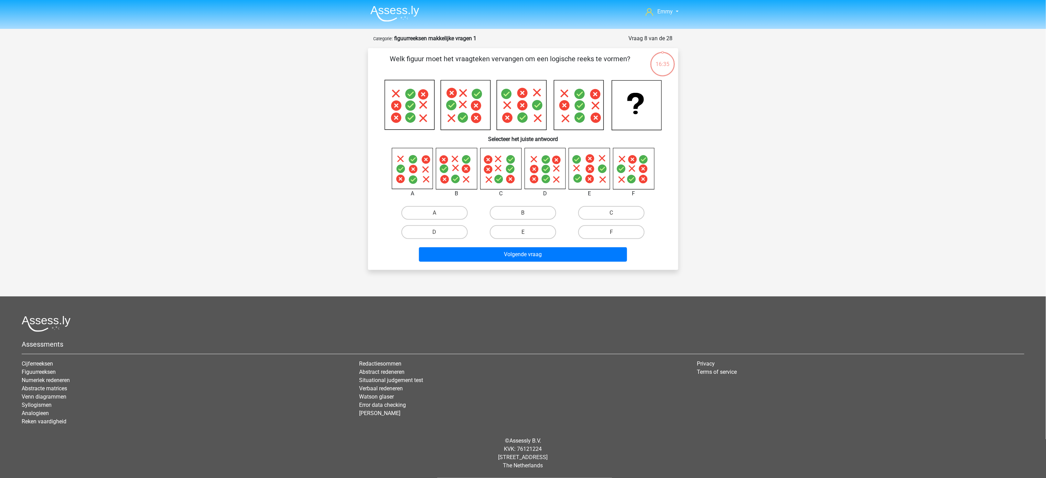
scroll to position [0, 0]
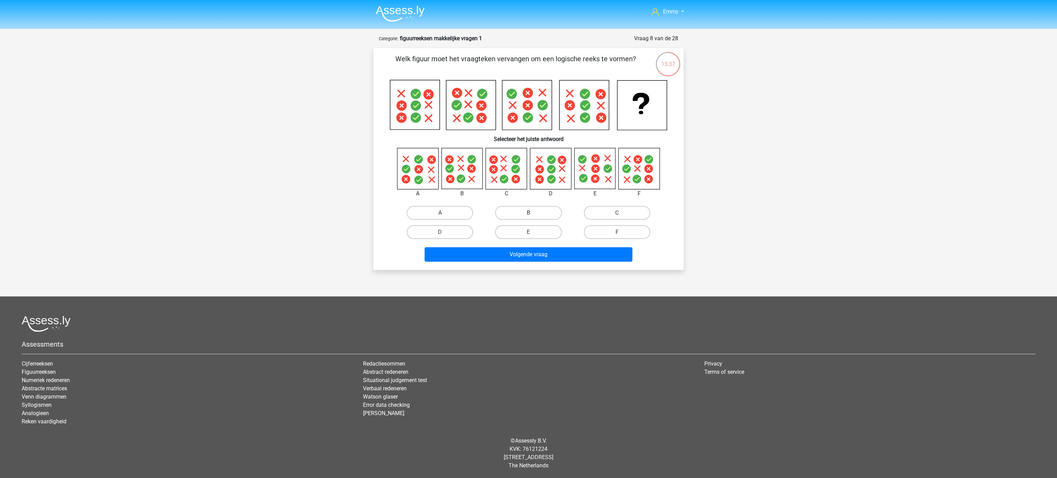
click at [515, 214] on label "B" at bounding box center [528, 213] width 66 height 14
click at [523, 214] on input "B" at bounding box center [530, 215] width 4 height 4
radio input "true"
click at [505, 239] on button "Volgende vraag" at bounding box center [529, 254] width 208 height 14
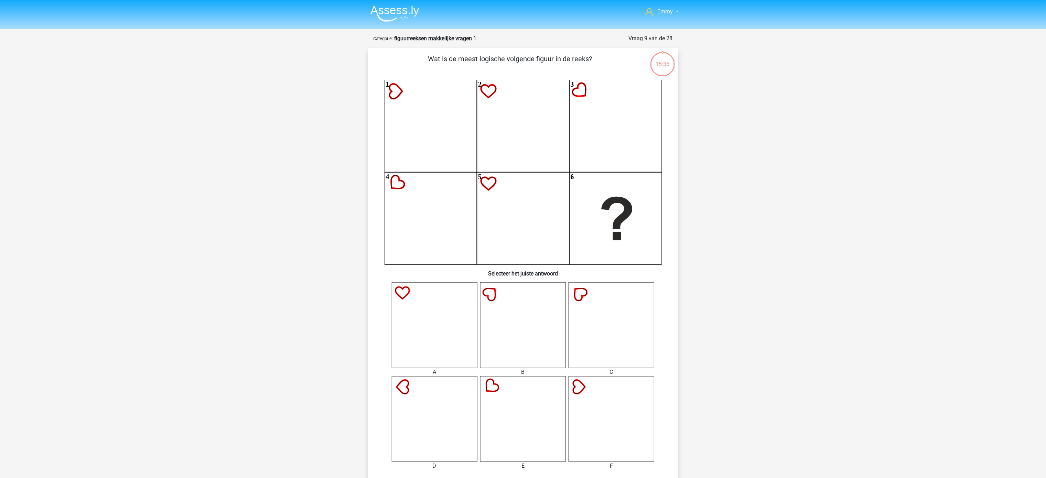
scroll to position [34, 0]
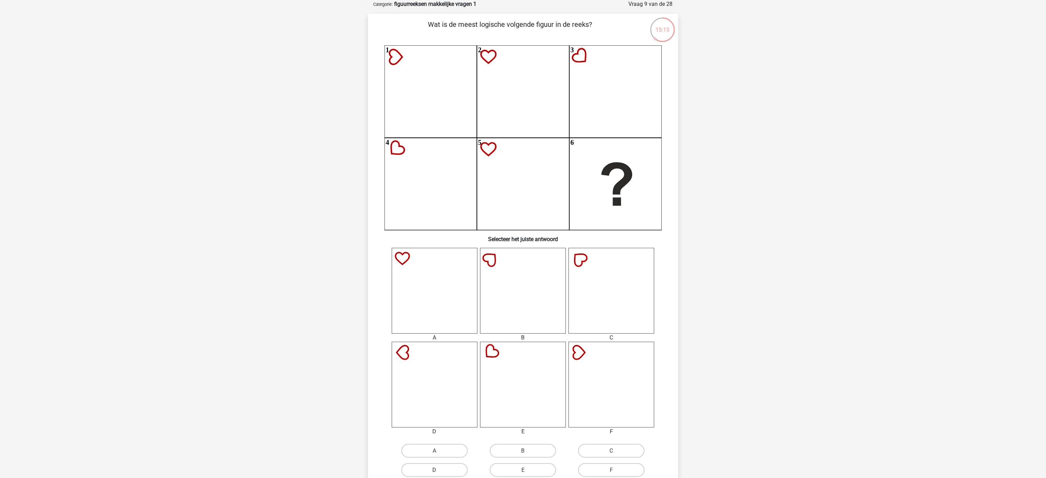
click at [436, 239] on label "D" at bounding box center [434, 470] width 66 height 14
click at [436, 239] on input "D" at bounding box center [437, 472] width 4 height 4
radio input "true"
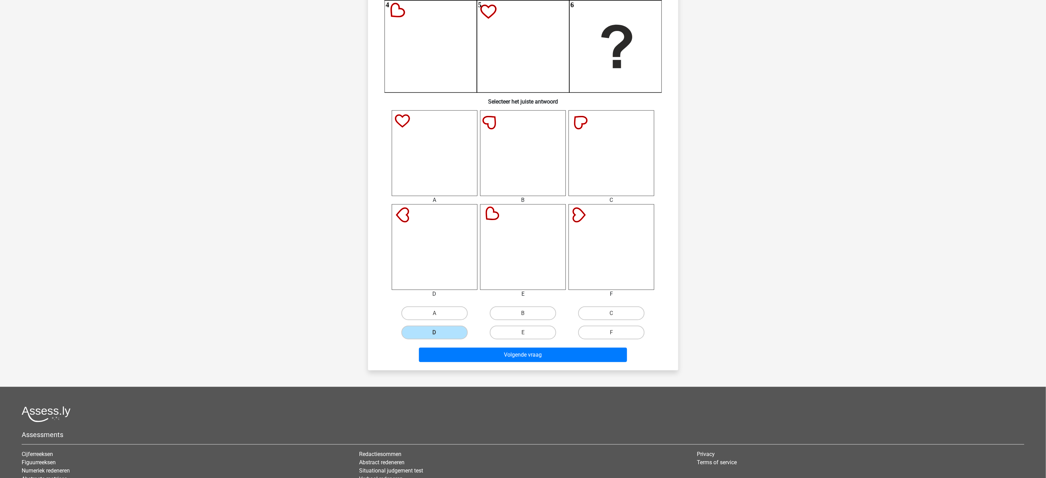
click at [458, 239] on div "Volgende vraag" at bounding box center [523, 353] width 288 height 23
click at [473, 239] on button "Volgende vraag" at bounding box center [523, 355] width 208 height 14
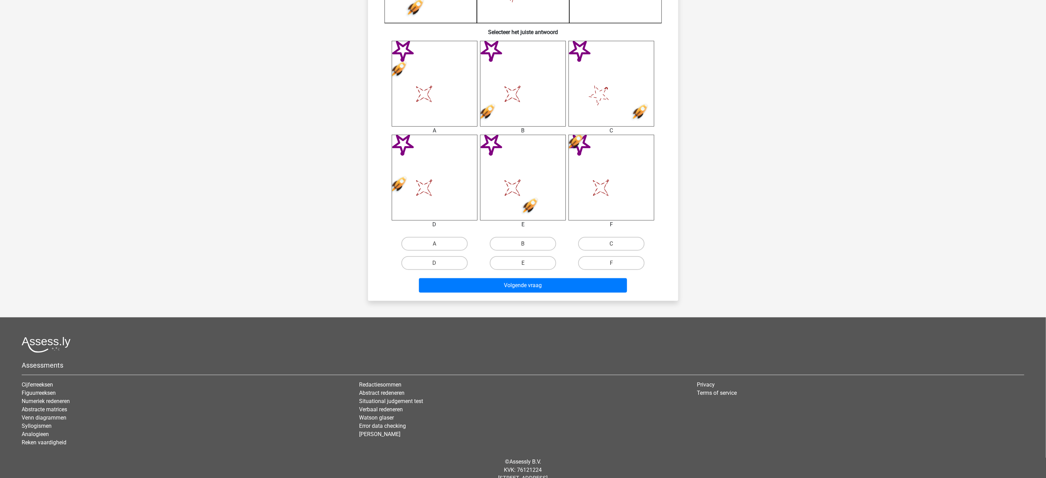
scroll to position [262, 0]
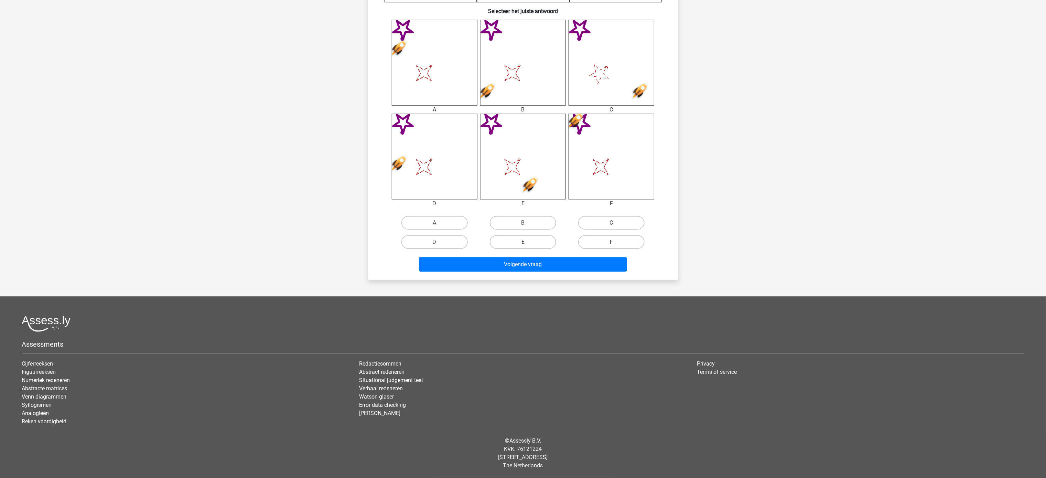
click at [523, 239] on label "F" at bounding box center [611, 242] width 66 height 14
click at [523, 239] on input "F" at bounding box center [614, 244] width 4 height 4
radio input "true"
click at [472, 239] on button "Volgende vraag" at bounding box center [523, 264] width 208 height 14
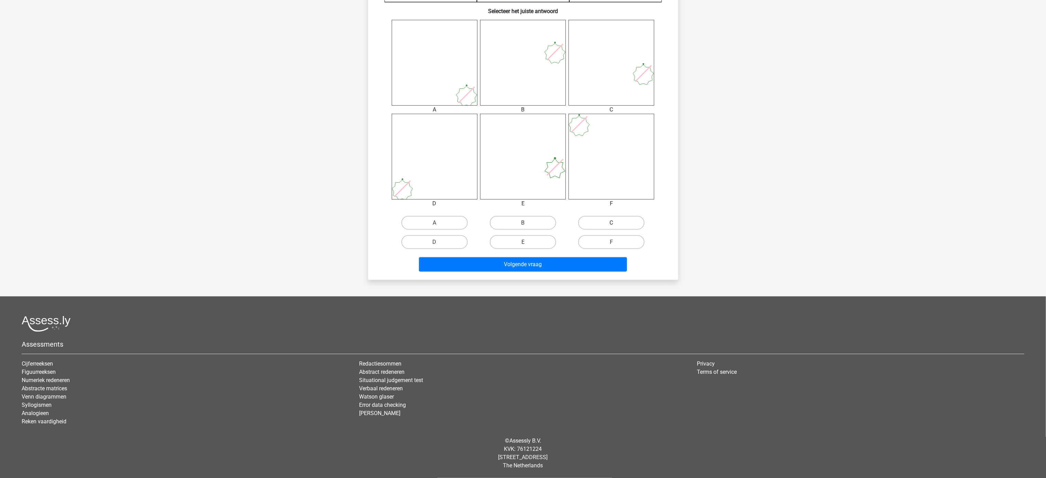
click at [523, 220] on label "C" at bounding box center [611, 223] width 66 height 14
click at [523, 223] on input "C" at bounding box center [614, 225] width 4 height 4
radio input "true"
click at [523, 239] on button "Volgende vraag" at bounding box center [523, 264] width 208 height 14
click at [505, 238] on label "E" at bounding box center [523, 242] width 66 height 14
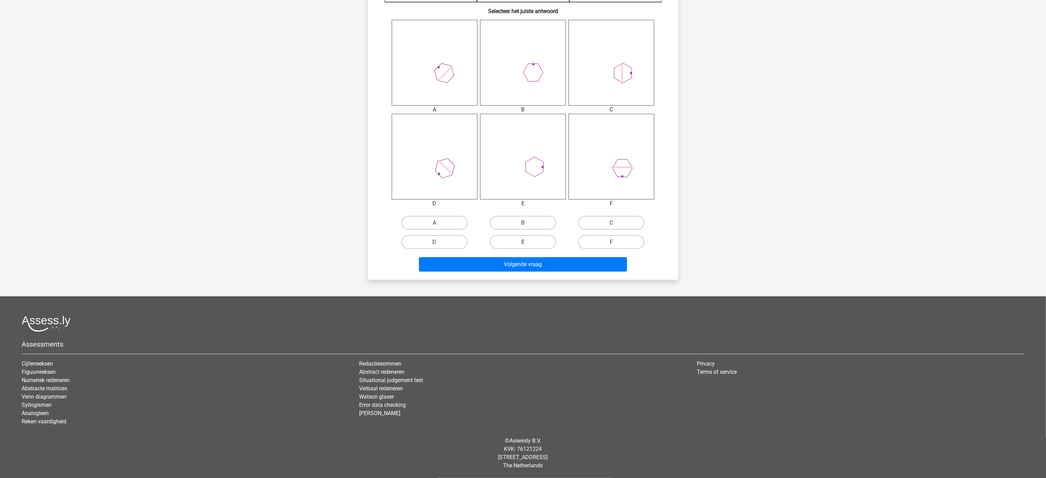
click at [523, 239] on input "E" at bounding box center [525, 244] width 4 height 4
radio input "true"
click at [497, 239] on button "Volgende vraag" at bounding box center [523, 264] width 208 height 14
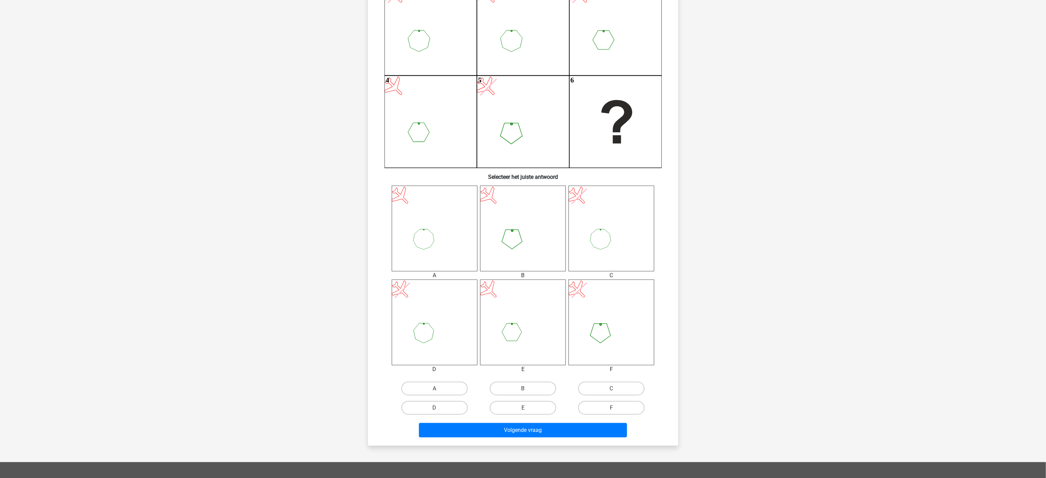
scroll to position [103, 0]
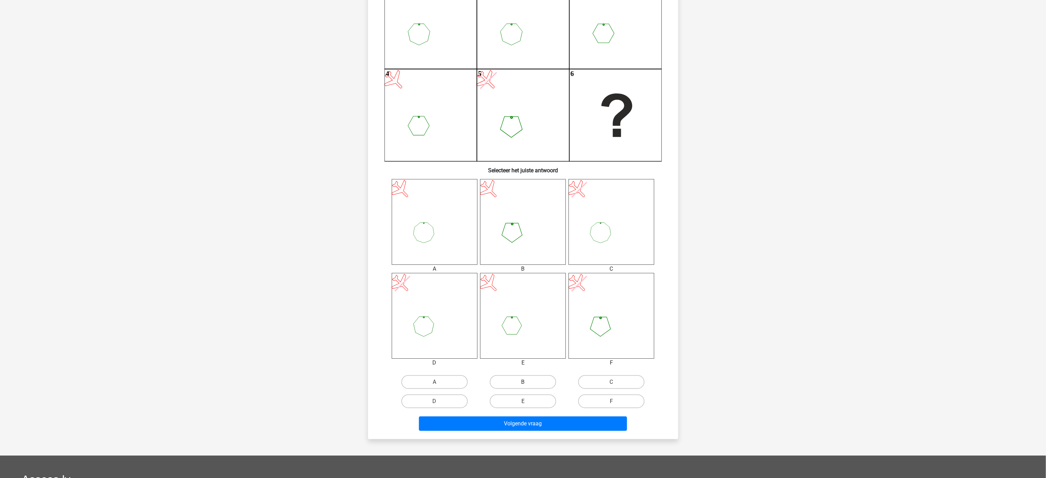
click at [523, 239] on label "B" at bounding box center [523, 382] width 66 height 14
click at [523, 239] on input "B" at bounding box center [525, 384] width 4 height 4
radio input "true"
click at [523, 239] on button "Volgende vraag" at bounding box center [523, 424] width 208 height 14
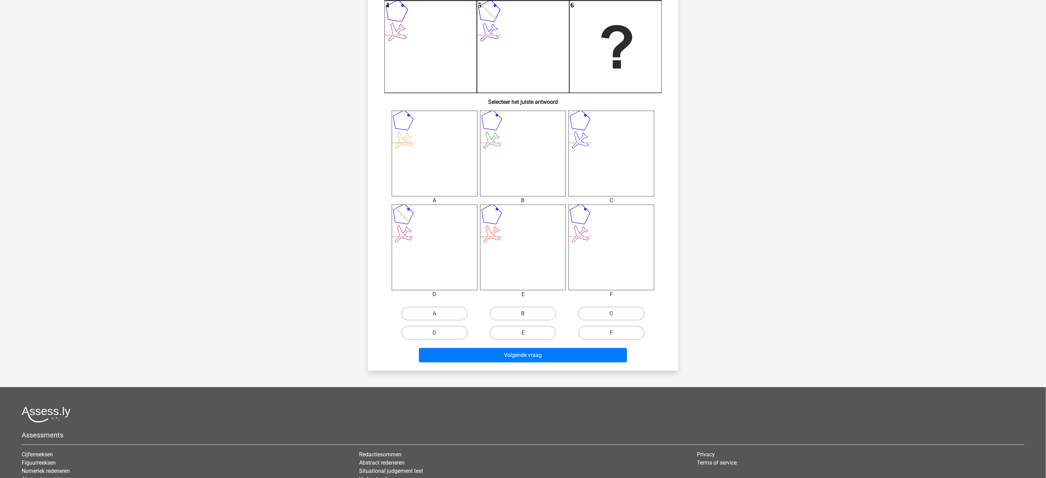
scroll to position [172, 0]
click at [523, 239] on label "F" at bounding box center [611, 333] width 66 height 14
click at [523, 239] on input "F" at bounding box center [614, 335] width 4 height 4
radio input "true"
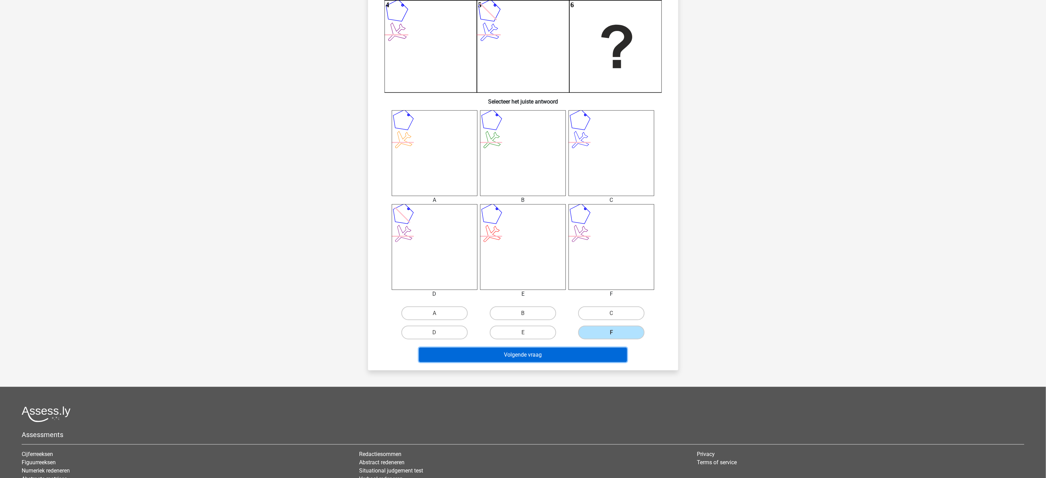
click at [523, 239] on button "Volgende vraag" at bounding box center [523, 355] width 208 height 14
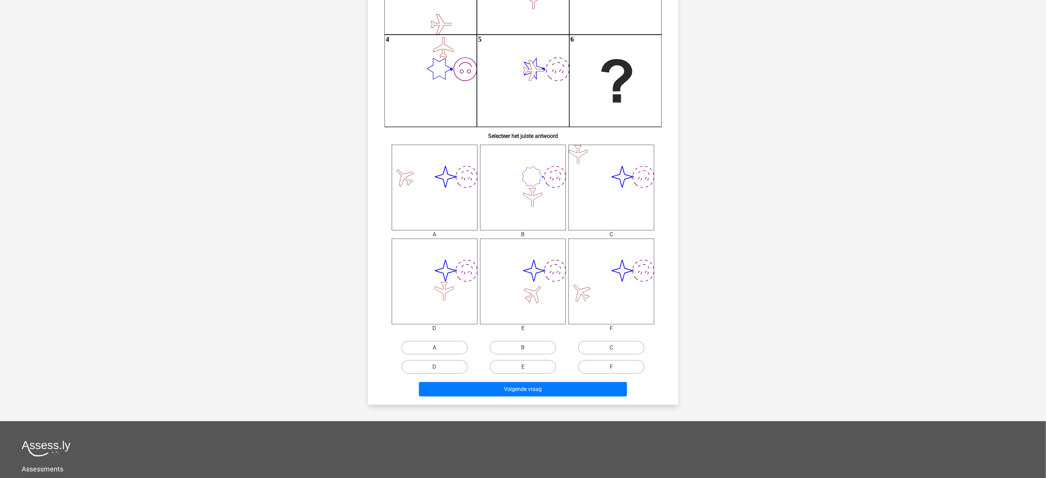
scroll to position [262, 0]
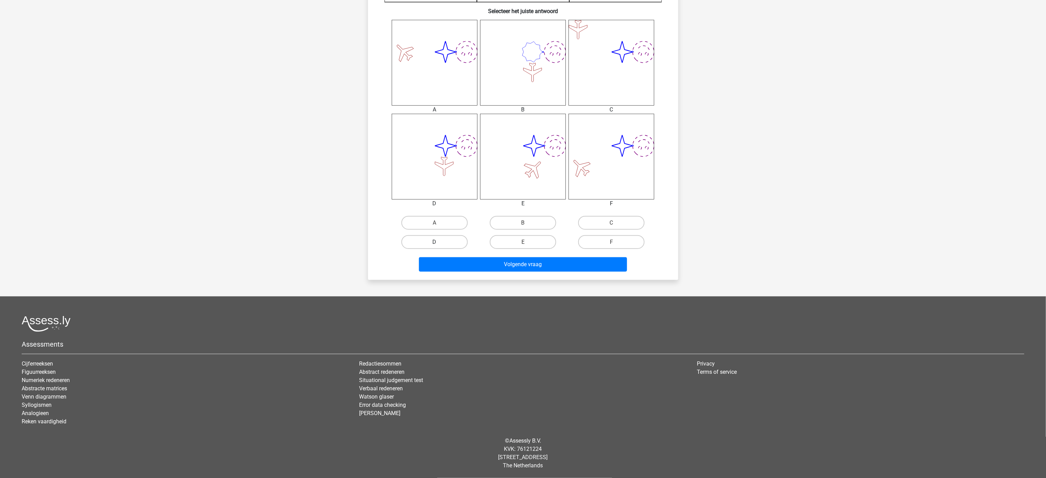
click at [443, 239] on label "D" at bounding box center [434, 242] width 66 height 14
click at [439, 239] on input "D" at bounding box center [437, 244] width 4 height 4
radio input "true"
click at [474, 239] on button "Volgende vraag" at bounding box center [523, 264] width 208 height 14
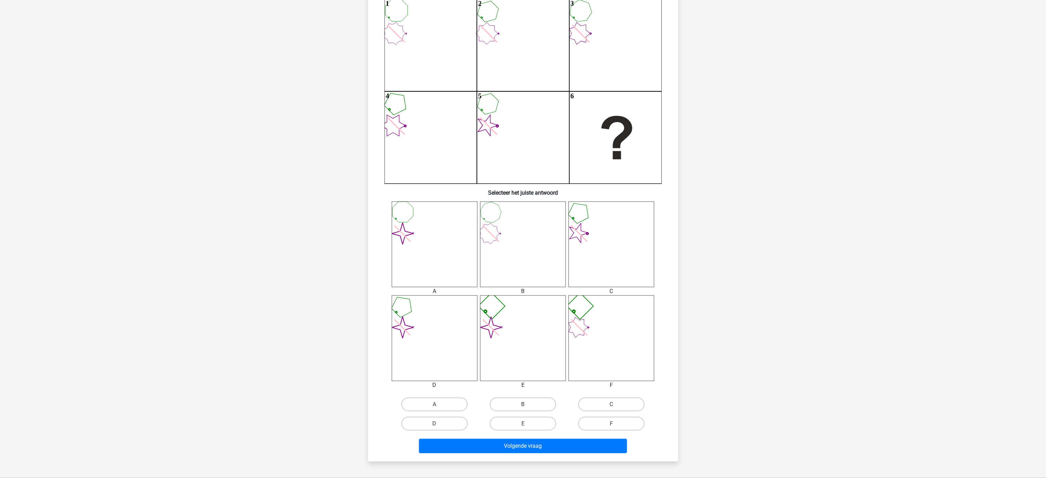
scroll to position [241, 0]
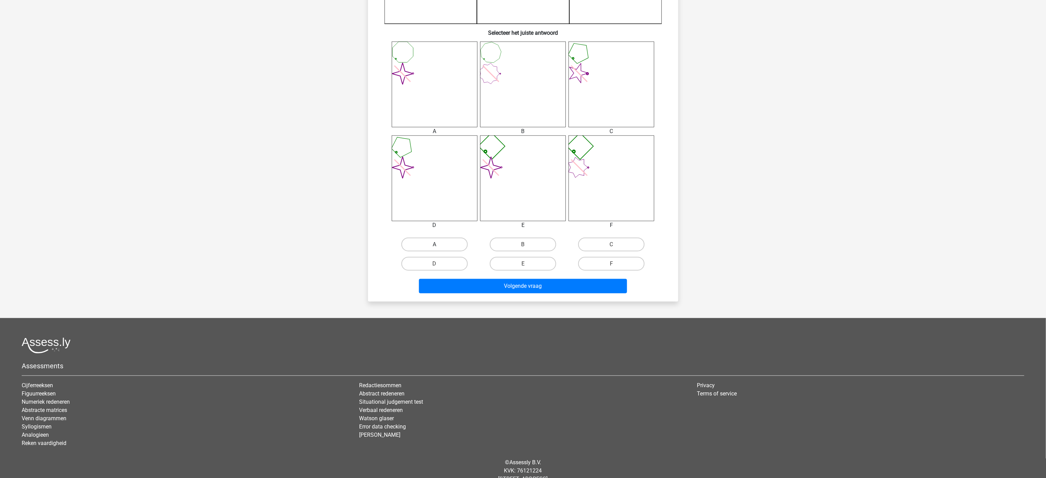
click at [430, 239] on label "A" at bounding box center [434, 245] width 66 height 14
click at [435, 239] on input "A" at bounding box center [437, 247] width 4 height 4
radio input "true"
click at [488, 239] on button "Volgende vraag" at bounding box center [523, 286] width 208 height 14
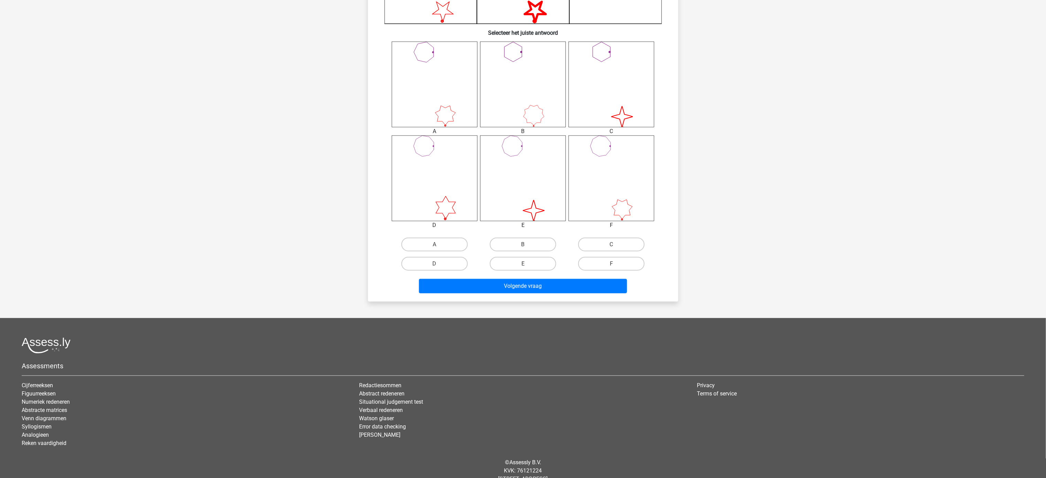
scroll to position [34, 0]
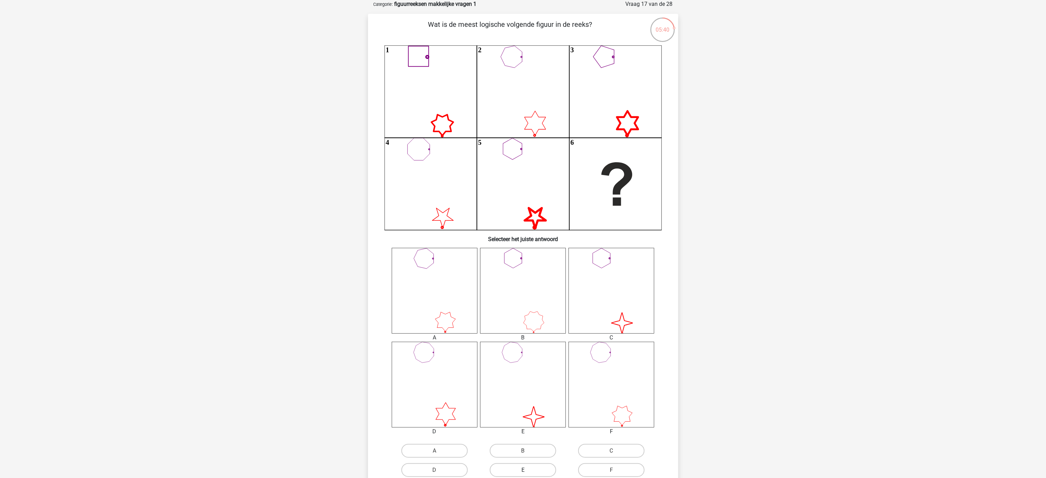
click at [516, 239] on label "E" at bounding box center [523, 470] width 66 height 14
click at [523, 239] on input "E" at bounding box center [525, 472] width 4 height 4
radio input "true"
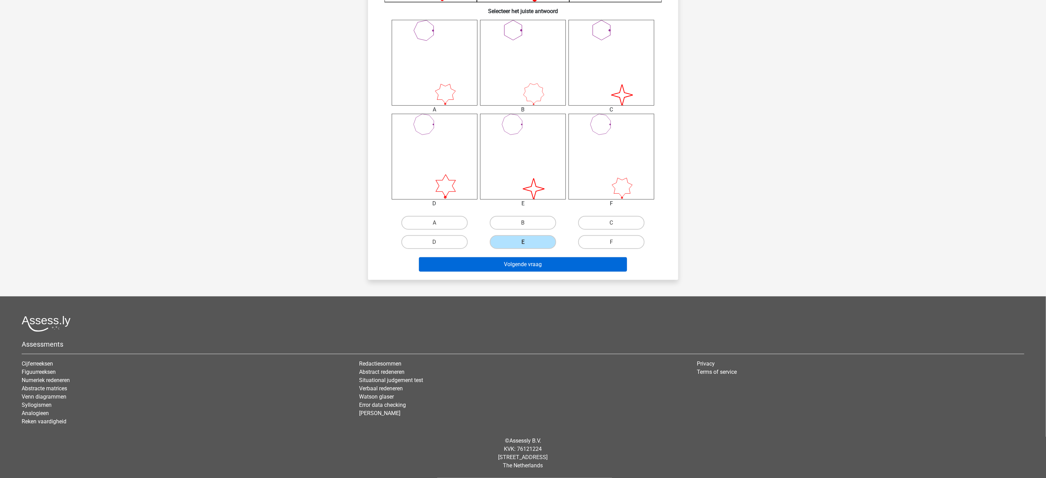
click at [495, 239] on button "Volgende vraag" at bounding box center [523, 264] width 208 height 14
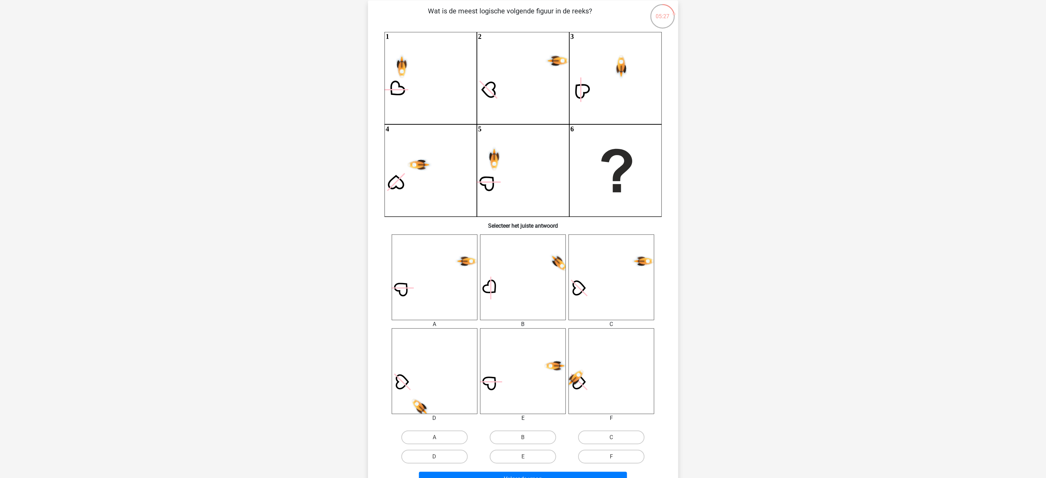
scroll to position [69, 0]
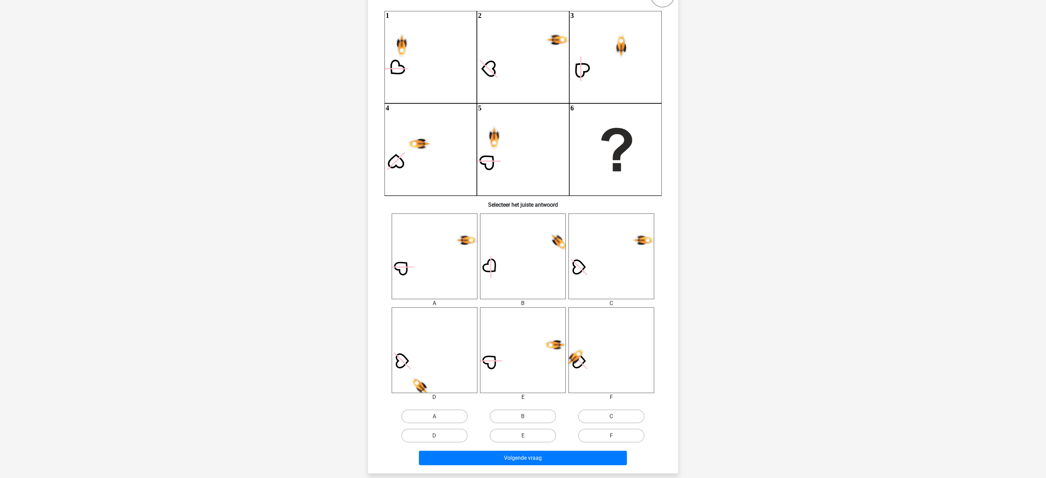
click at [523, 239] on label "C" at bounding box center [611, 417] width 66 height 14
click at [523, 239] on input "C" at bounding box center [614, 419] width 4 height 4
radio input "true"
click at [507, 239] on button "Volgende vraag" at bounding box center [523, 458] width 208 height 14
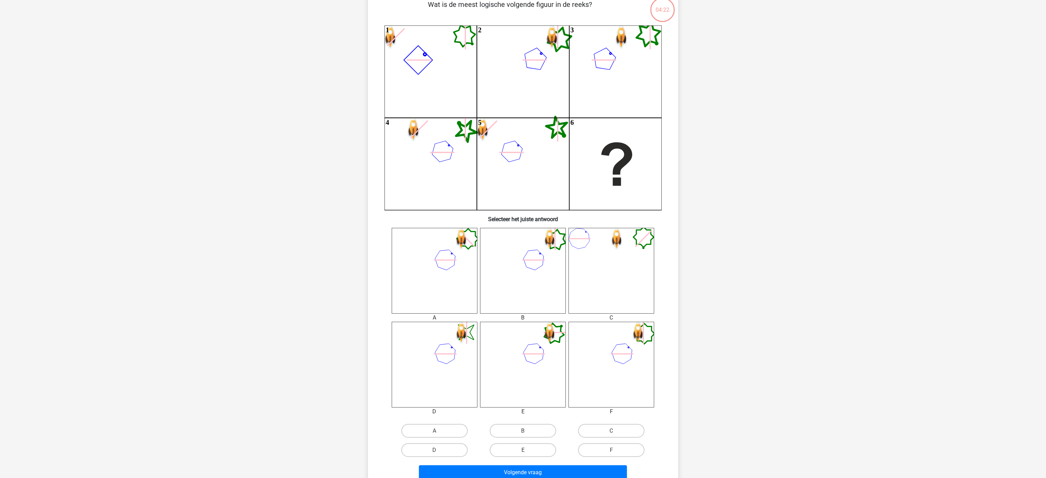
scroll to position [34, 0]
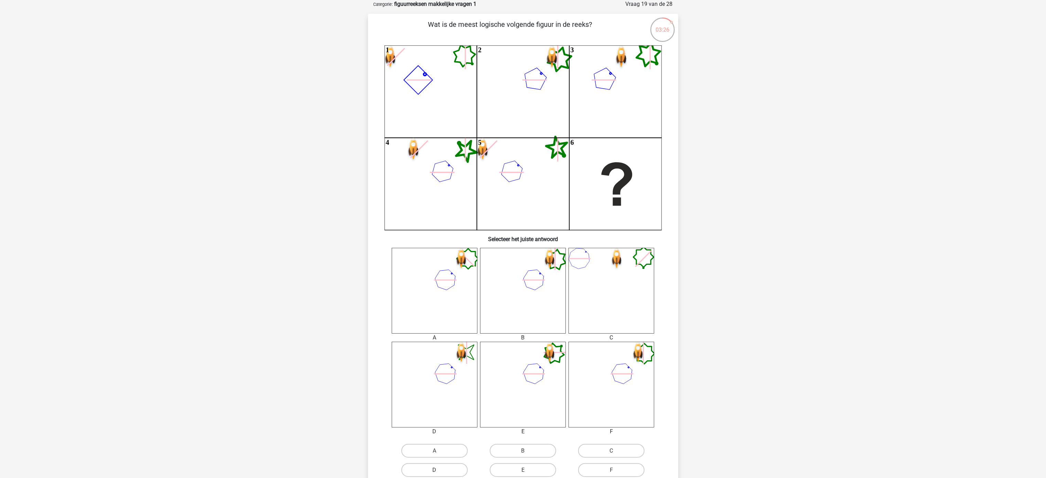
click at [425, 239] on label "D" at bounding box center [434, 470] width 66 height 14
click at [435, 239] on input "D" at bounding box center [437, 472] width 4 height 4
radio input "true"
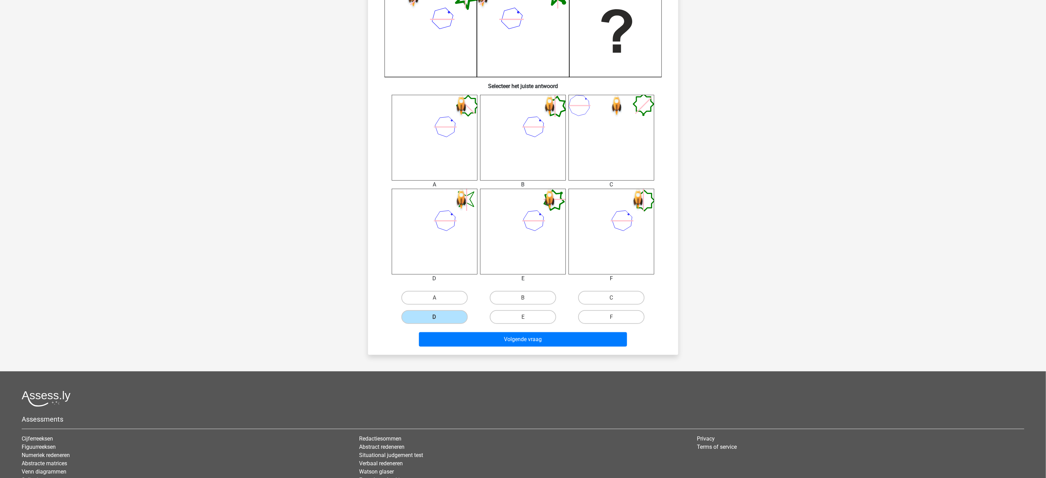
scroll to position [259, 0]
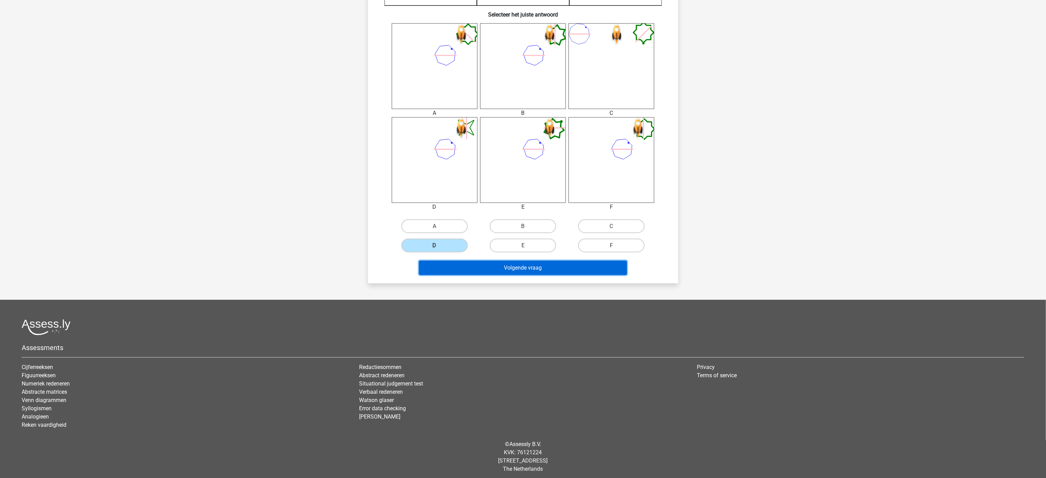
click at [475, 239] on button "Volgende vraag" at bounding box center [523, 268] width 208 height 14
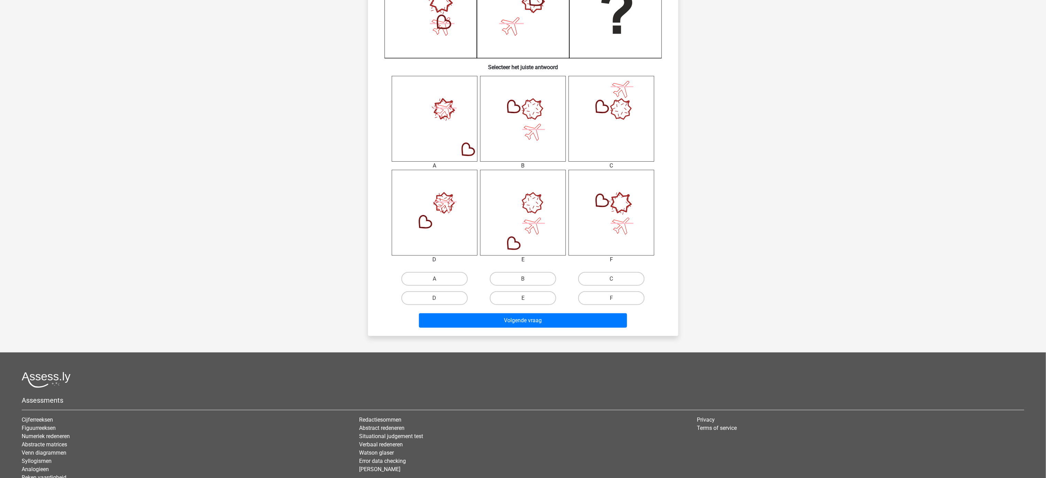
scroll to position [262, 0]
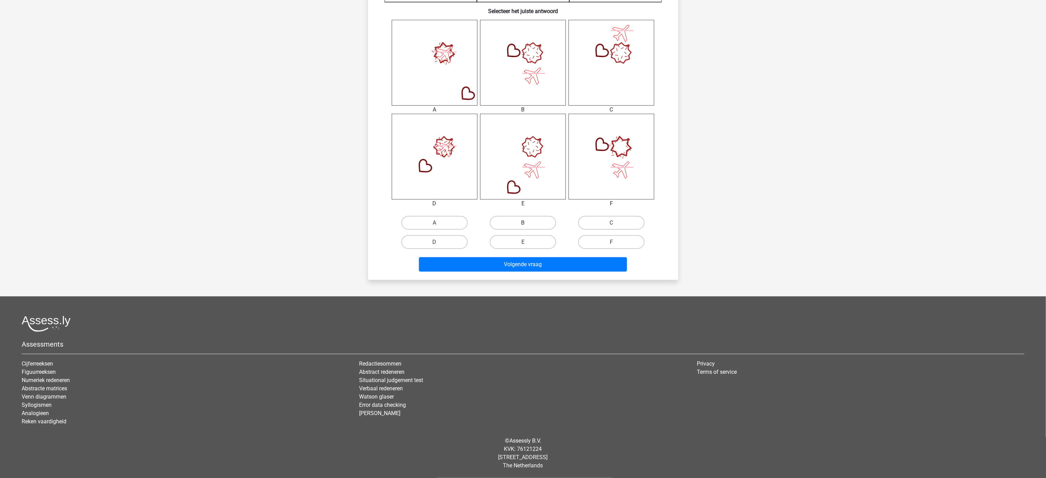
click at [513, 223] on label "B" at bounding box center [523, 223] width 66 height 14
click at [523, 223] on input "B" at bounding box center [525, 225] width 4 height 4
radio input "true"
click at [506, 239] on div "Emmy emmy_vandenbogaerde@hotmail.com Nederlands English" at bounding box center [523, 108] width 1046 height 741
click at [505, 239] on button "Volgende vraag" at bounding box center [523, 264] width 208 height 14
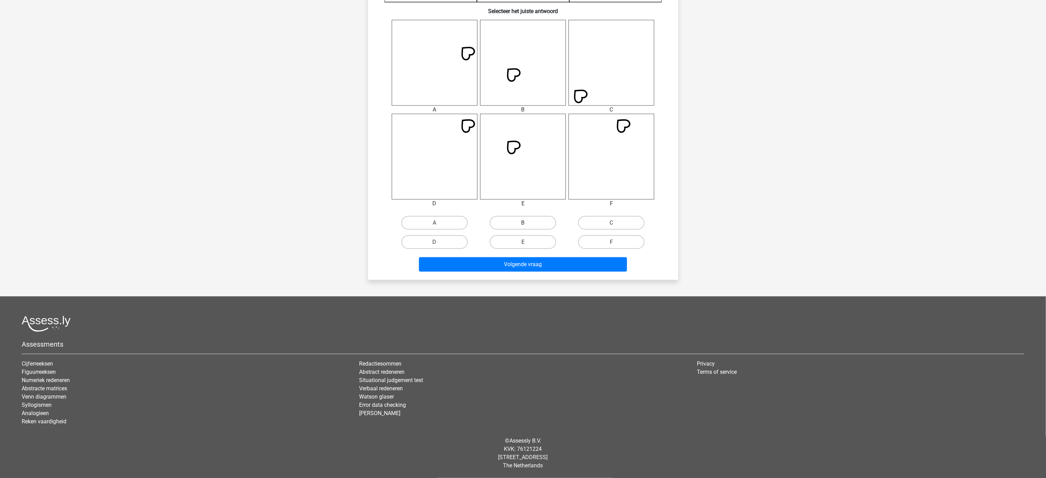
click at [517, 223] on label "B" at bounding box center [523, 223] width 66 height 14
click at [523, 223] on input "B" at bounding box center [525, 225] width 4 height 4
radio input "true"
click at [519, 239] on button "Volgende vraag" at bounding box center [523, 264] width 208 height 14
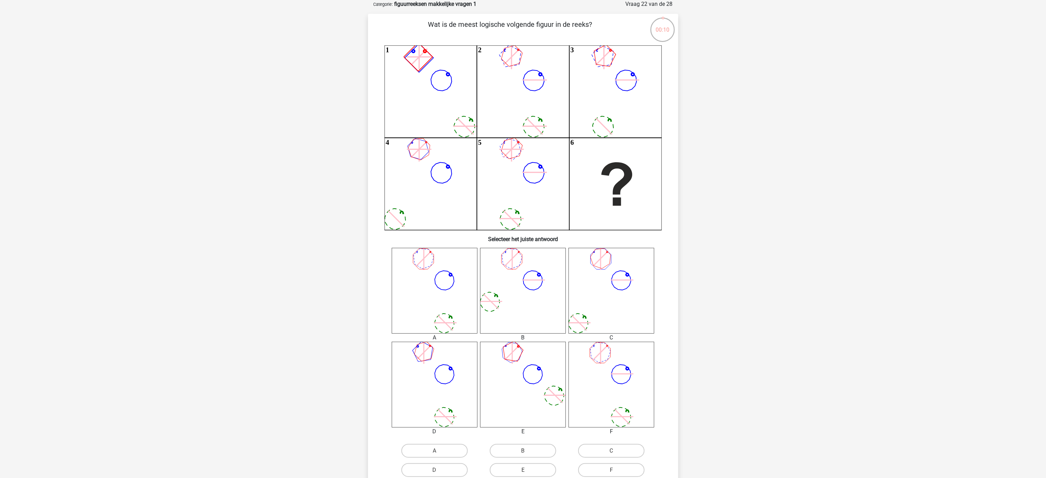
scroll to position [0, 0]
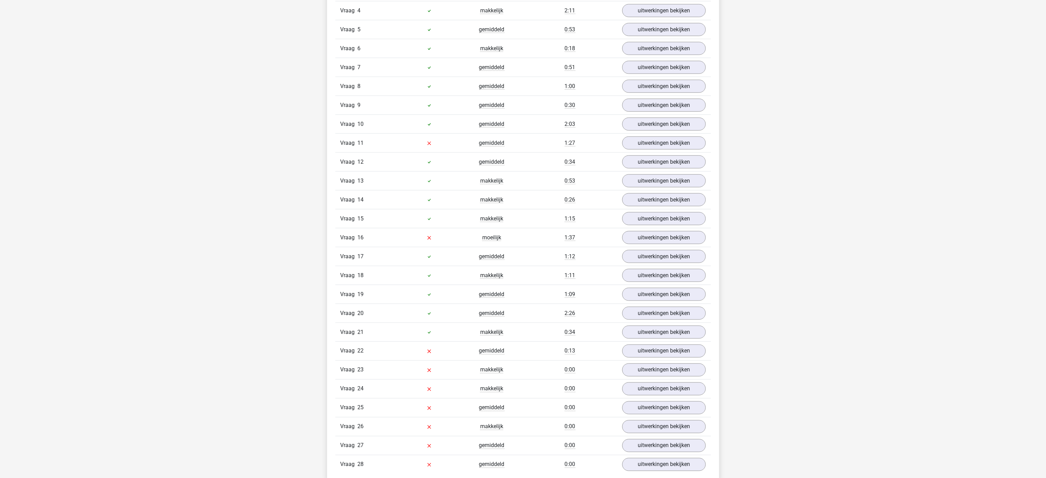
scroll to position [482, 0]
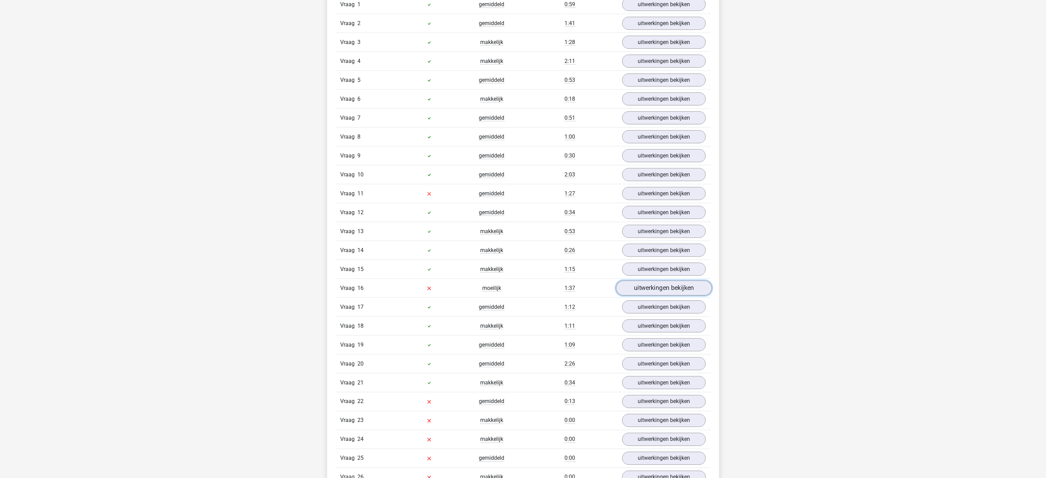
click at [686, 296] on link "uitwerkingen bekijken" at bounding box center [664, 288] width 96 height 15
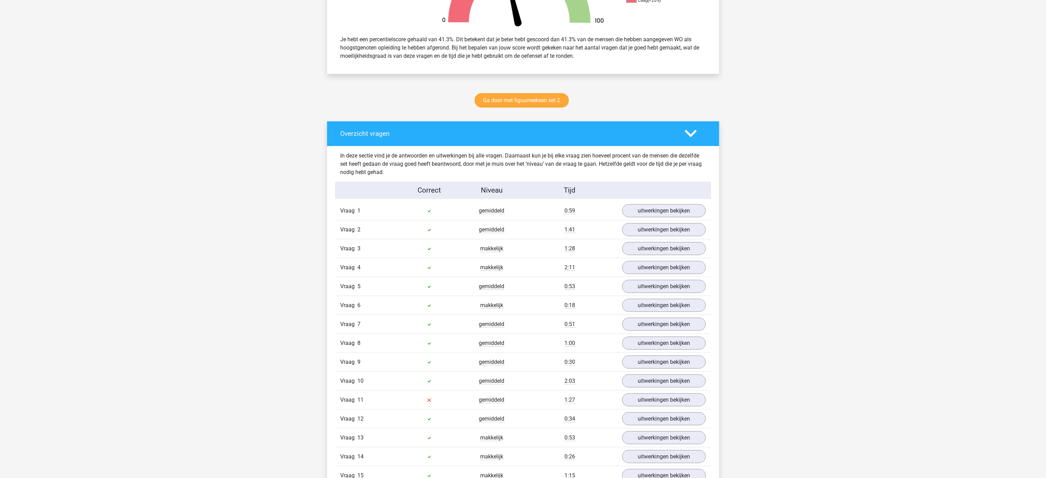
scroll to position [344, 0]
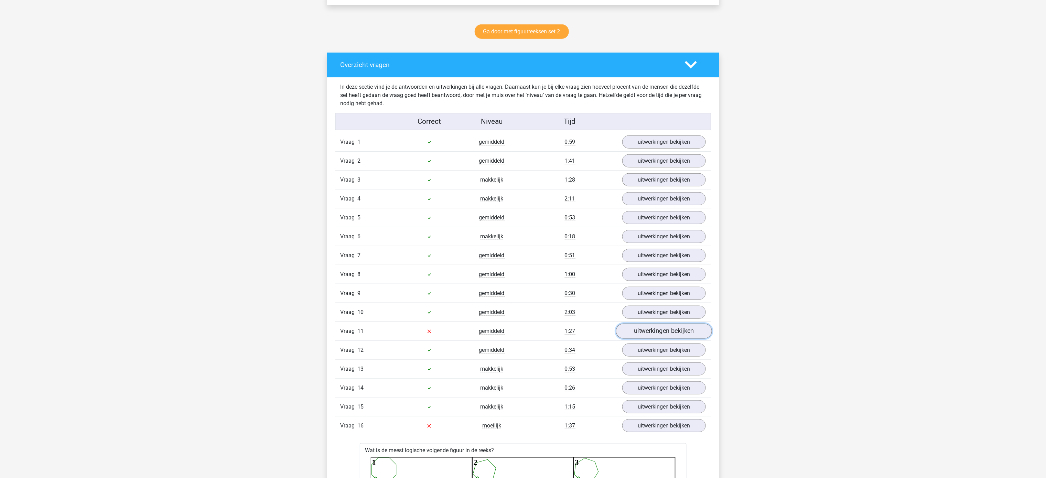
click at [653, 339] on link "uitwerkingen bekijken" at bounding box center [664, 331] width 96 height 15
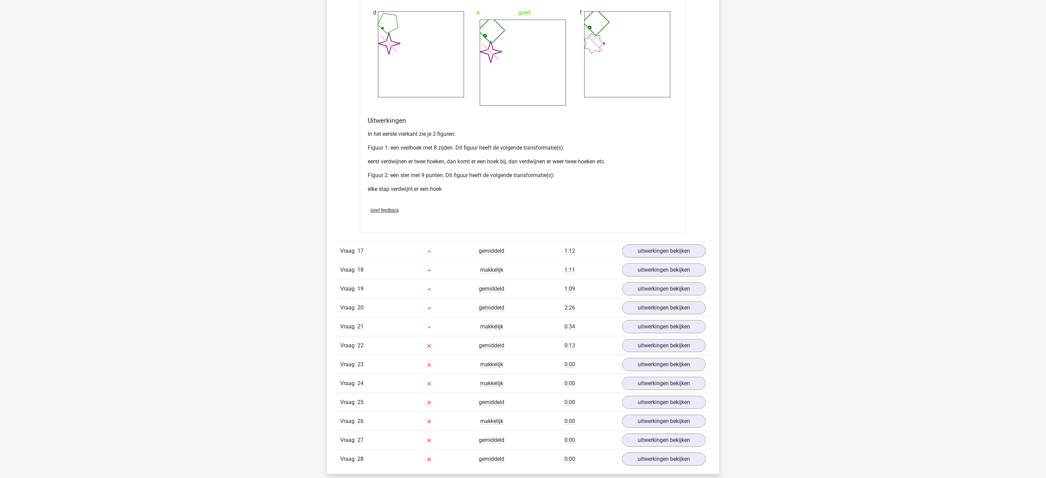
scroll to position [1329, 0]
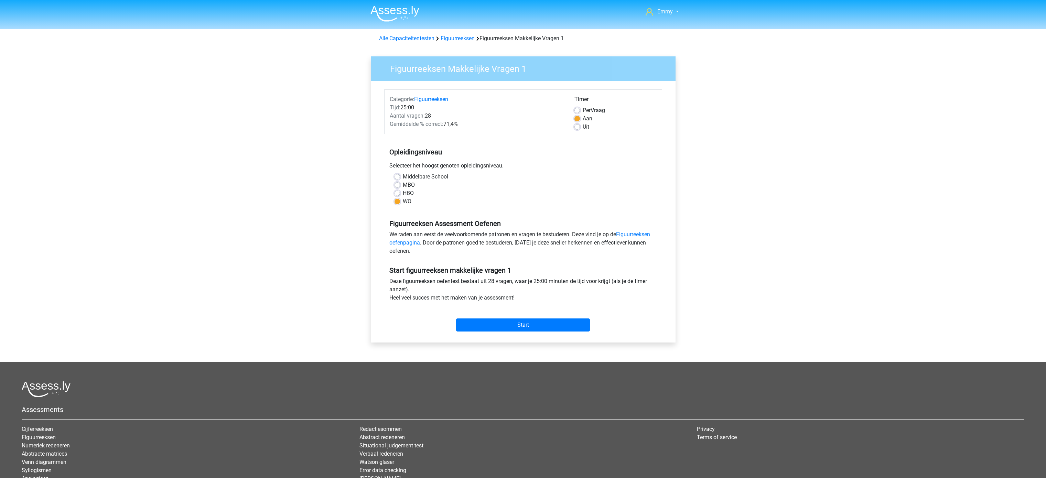
scroll to position [66, 0]
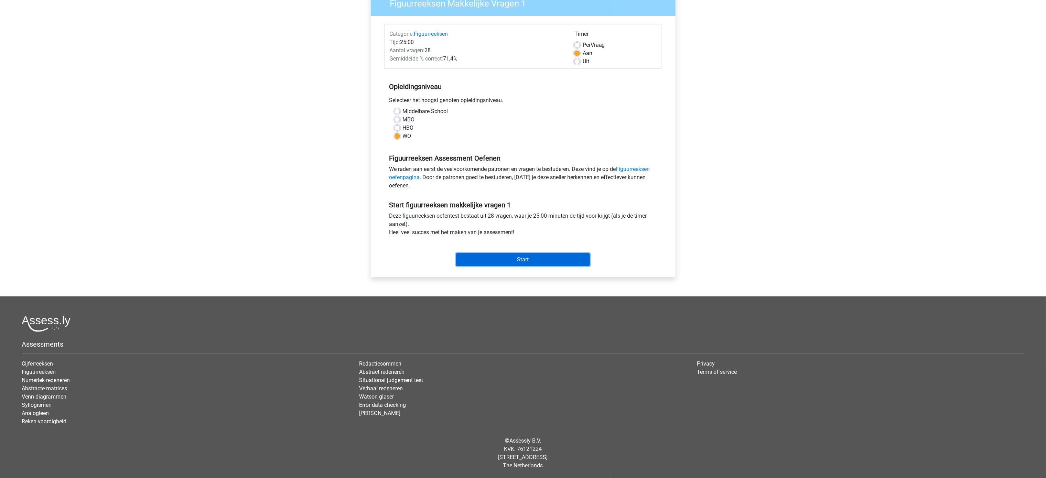
click at [523, 256] on input "Start" at bounding box center [523, 259] width 134 height 13
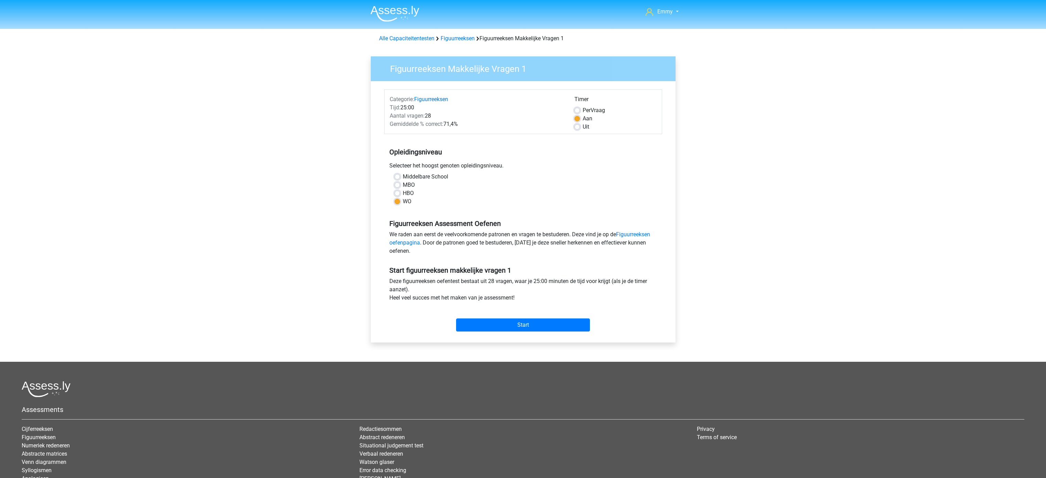
scroll to position [63, 0]
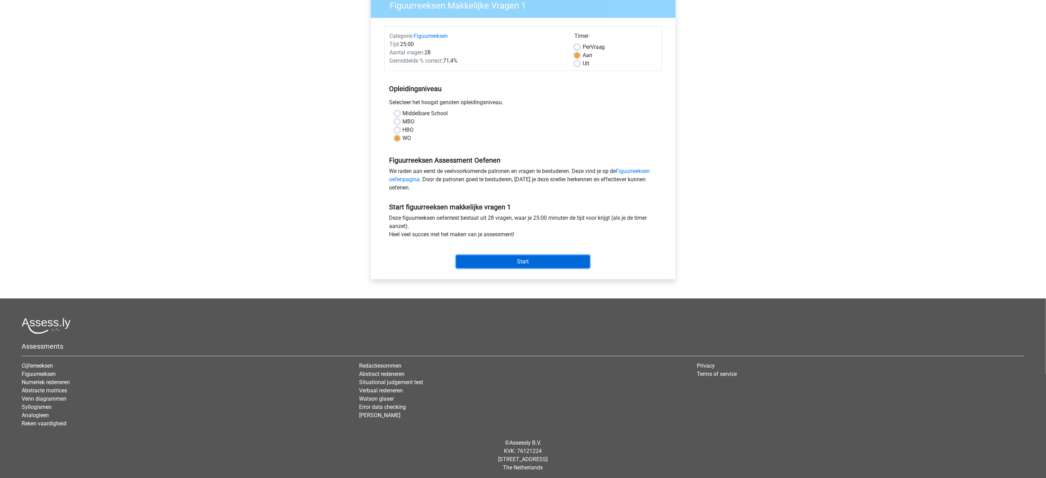
click at [507, 263] on input "Start" at bounding box center [523, 261] width 134 height 13
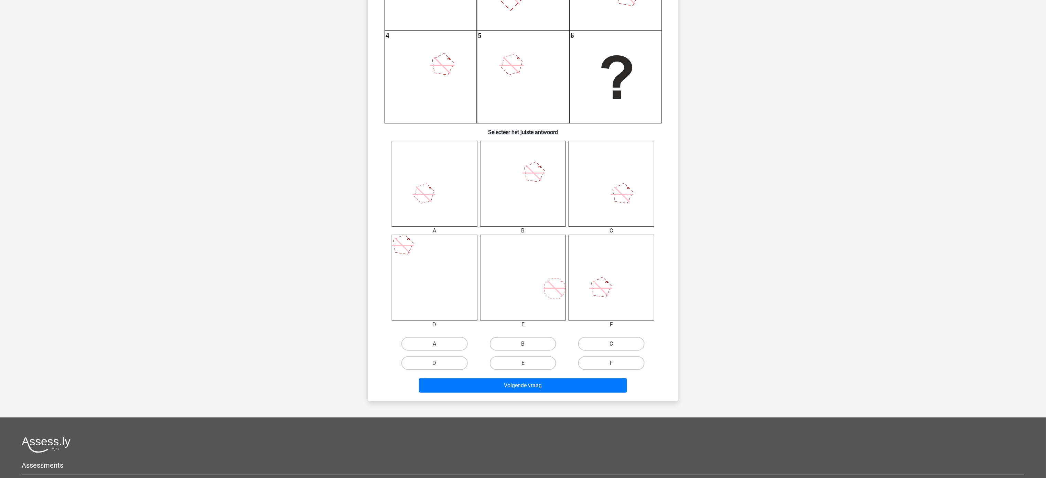
scroll to position [262, 0]
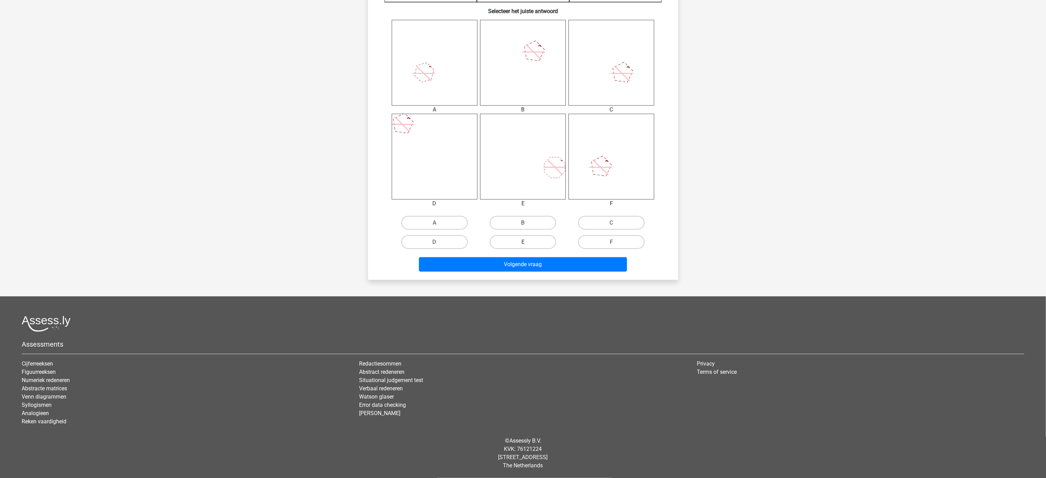
click at [514, 244] on label "E" at bounding box center [523, 242] width 66 height 14
click at [523, 244] on input "E" at bounding box center [525, 244] width 4 height 4
radio input "true"
click at [510, 262] on button "Volgende vraag" at bounding box center [523, 264] width 208 height 14
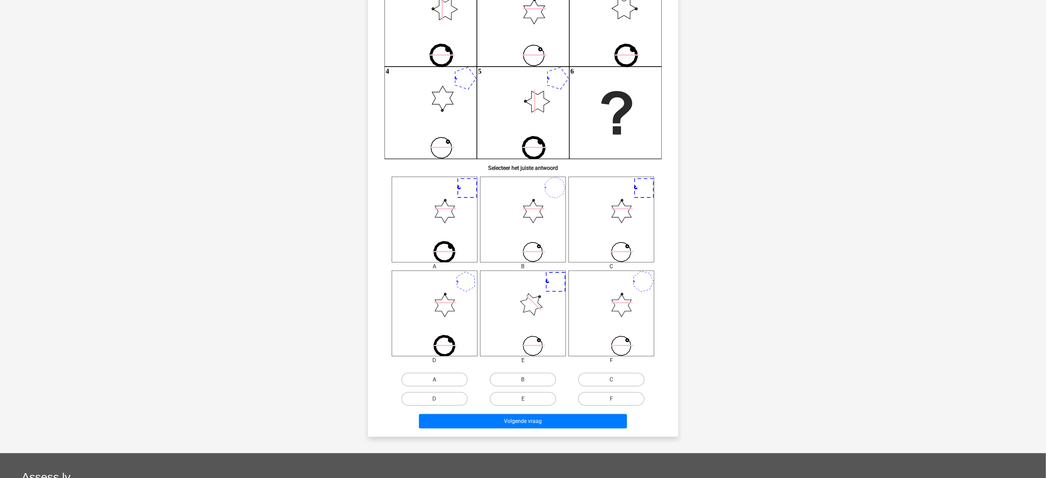
scroll to position [0, 0]
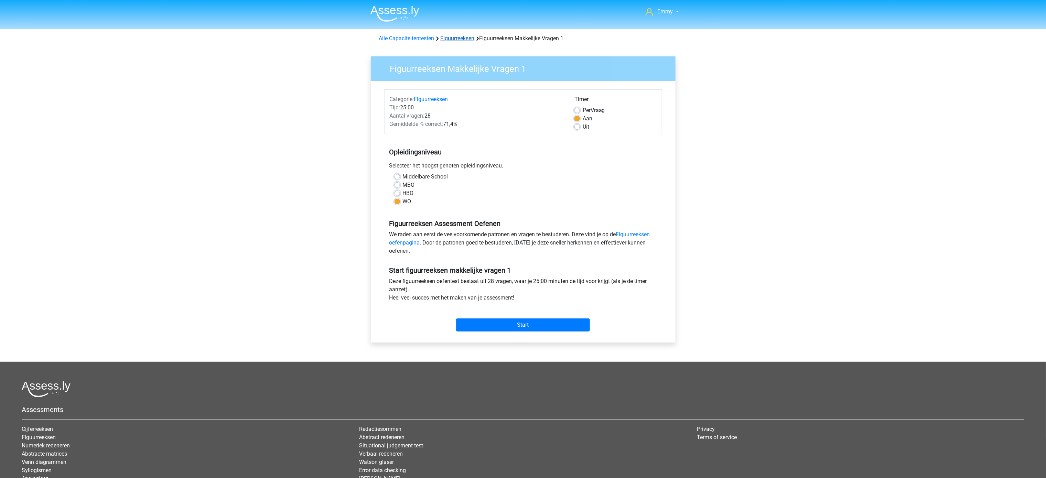
click at [449, 36] on link "Figuurreeksen" at bounding box center [458, 38] width 34 height 7
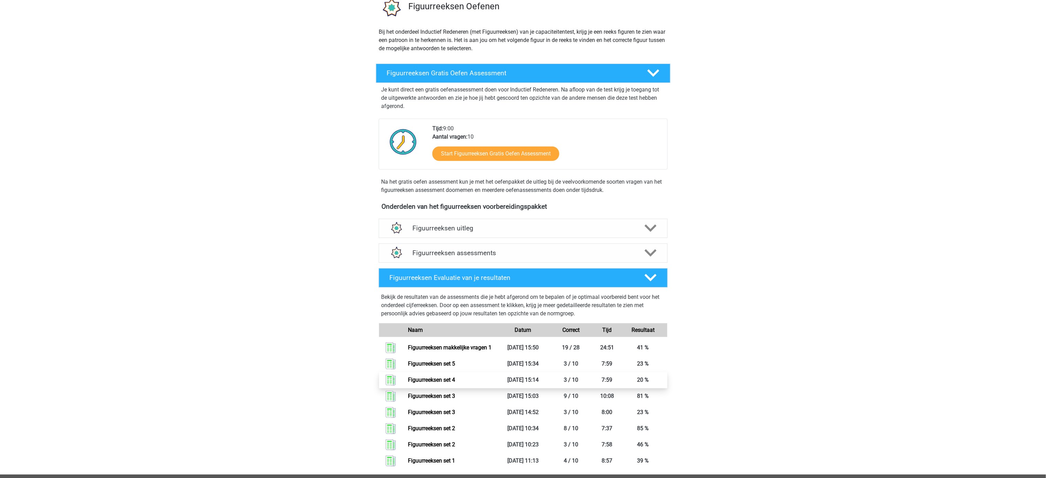
scroll to position [237, 0]
